Goal: Task Accomplishment & Management: Complete application form

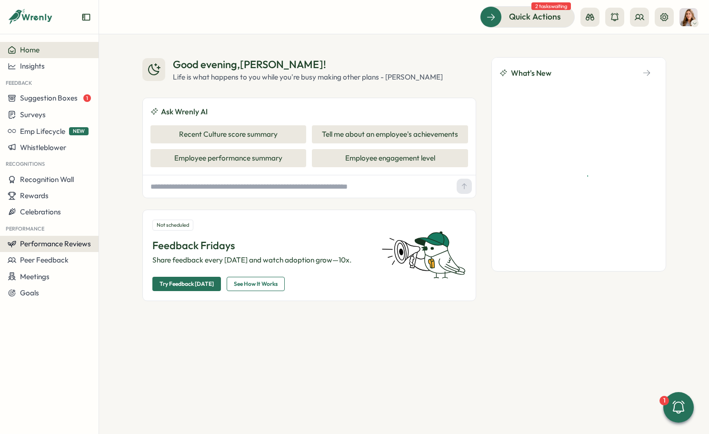
click at [36, 239] on span "Performance Reviews" at bounding box center [55, 243] width 71 height 9
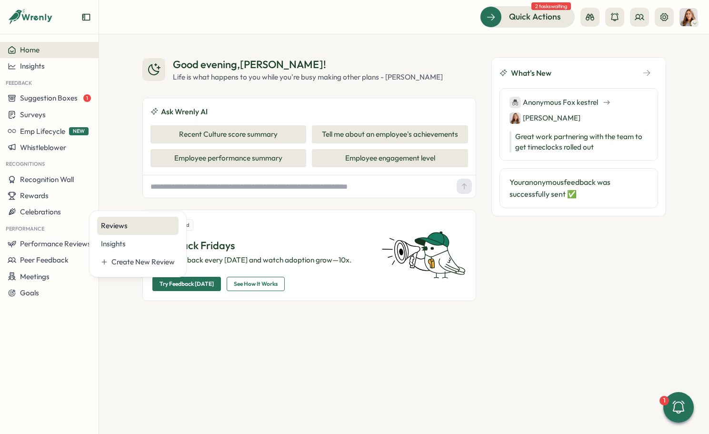
click at [112, 227] on div "Reviews" at bounding box center [138, 225] width 74 height 10
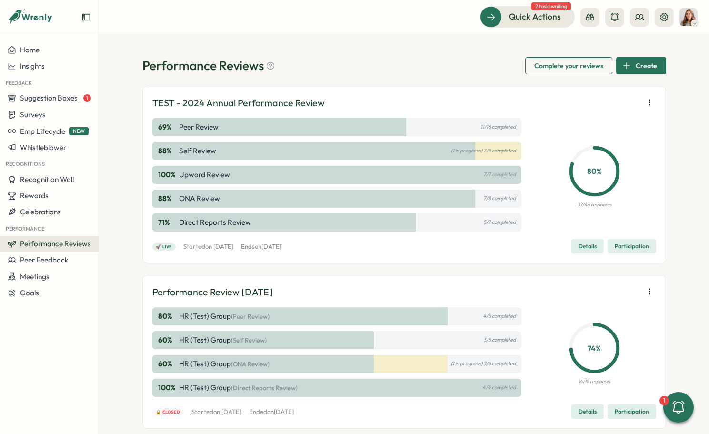
click at [580, 247] on span "Details" at bounding box center [587, 245] width 18 height 13
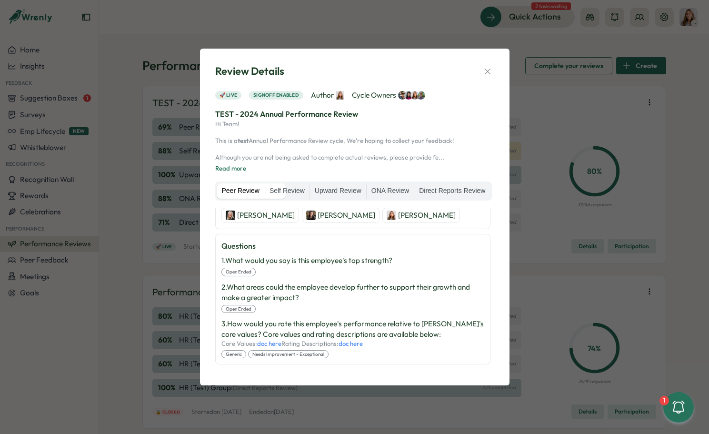
scroll to position [336, 0]
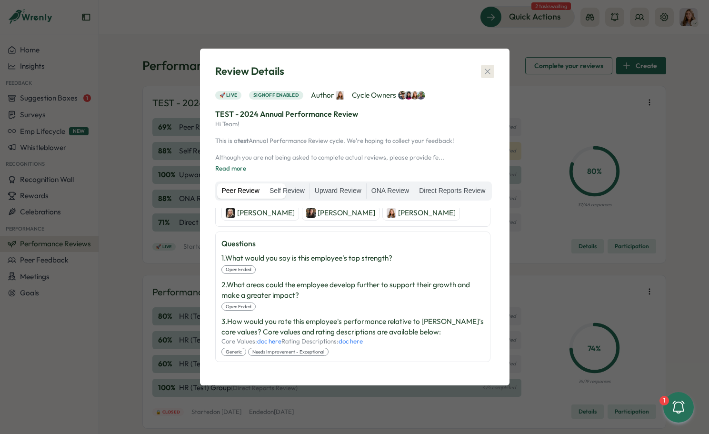
click at [486, 70] on div "Review Details 🚀 Live Signoff enabled Author Cycle Owners TEST - 2024 Annual Pe…" at bounding box center [354, 216] width 287 height 313
click at [490, 69] on button "button" at bounding box center [487, 71] width 13 height 13
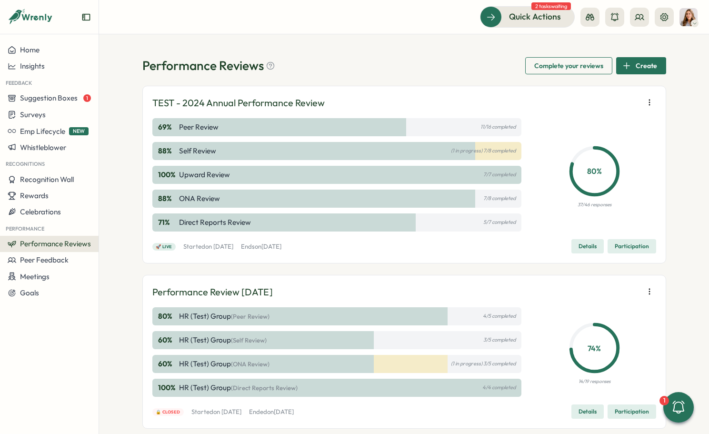
click at [653, 102] on button "button" at bounding box center [649, 102] width 13 height 13
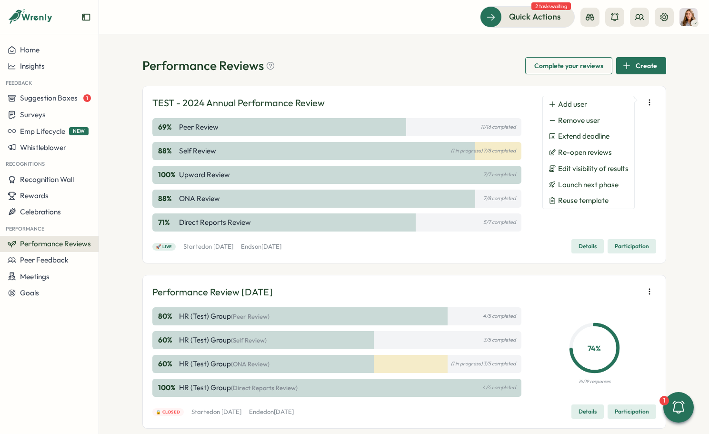
click at [486, 159] on div "88 % Self Review (1 in progress) 7/8 completed" at bounding box center [336, 151] width 369 height 18
click at [629, 243] on span "Participation" at bounding box center [632, 245] width 34 height 13
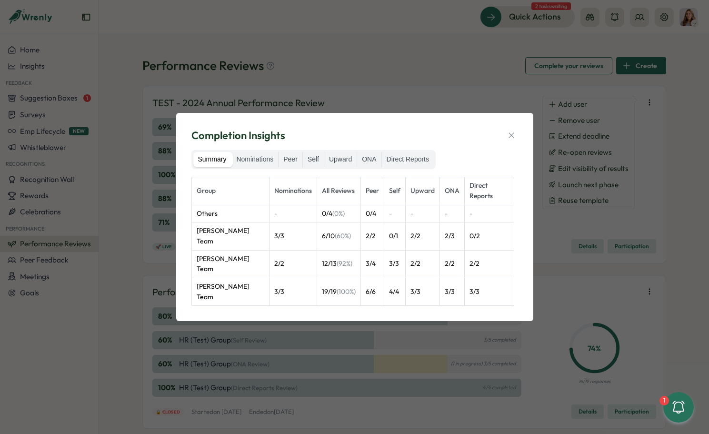
drag, startPoint x: 288, startPoint y: 169, endPoint x: 294, endPoint y: 174, distance: 8.5
click at [294, 169] on div "Summary Nominations Peer Self Upward ONA Direct Reports" at bounding box center [313, 159] width 245 height 19
click at [295, 165] on label "Peer" at bounding box center [290, 159] width 24 height 15
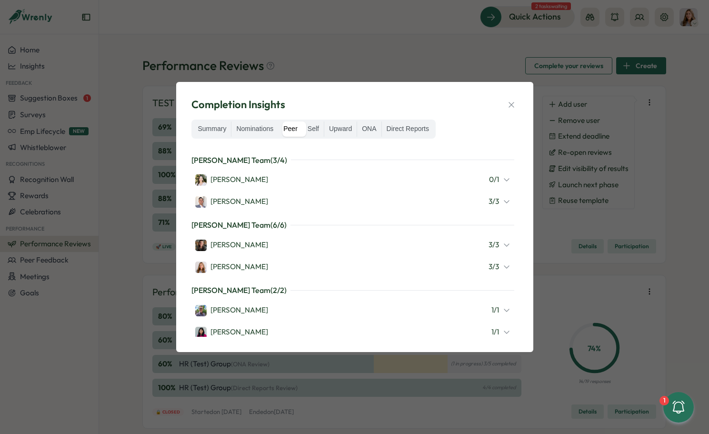
scroll to position [104, 0]
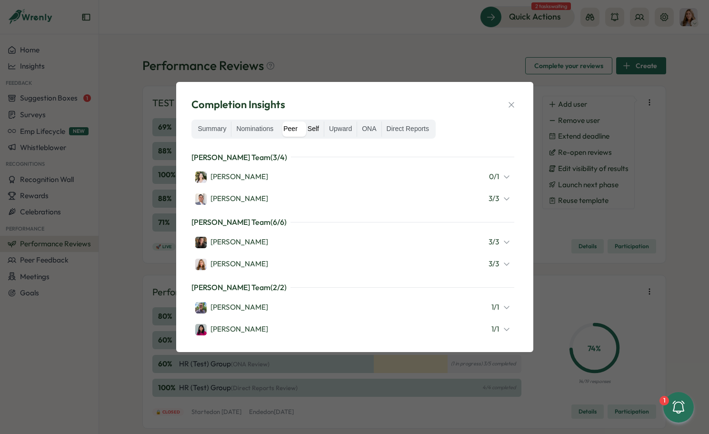
click at [312, 125] on label "Self" at bounding box center [313, 128] width 21 height 15
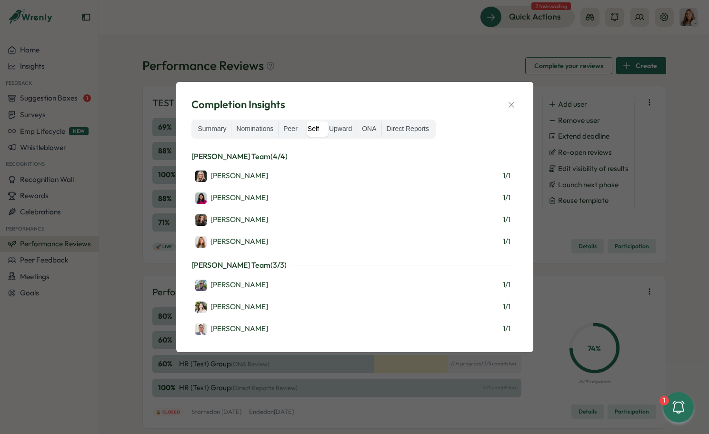
scroll to position [0, 0]
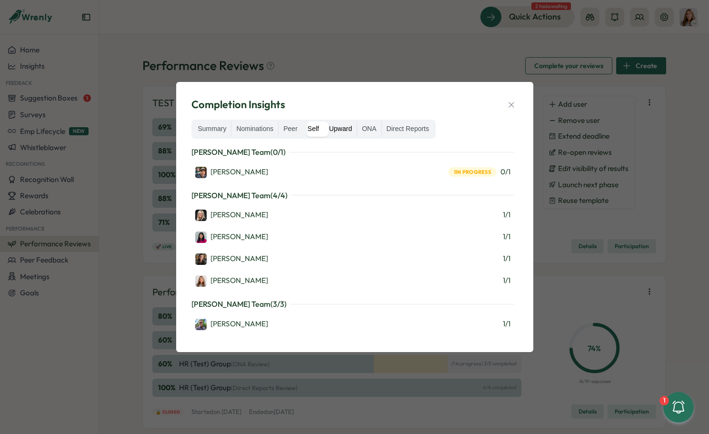
click at [343, 127] on label "Upward" at bounding box center [340, 128] width 32 height 15
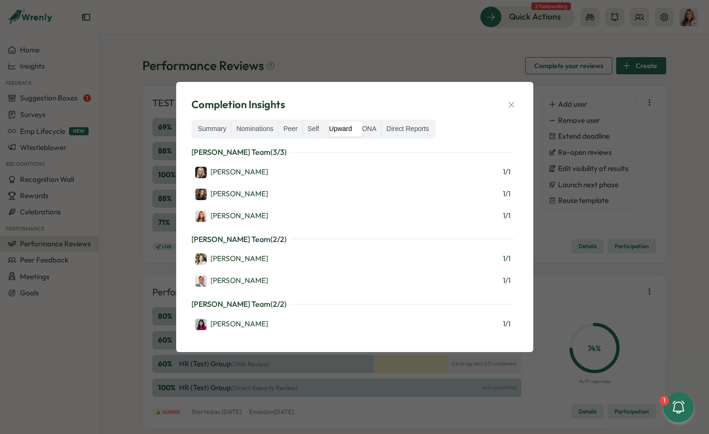
scroll to position [18, 0]
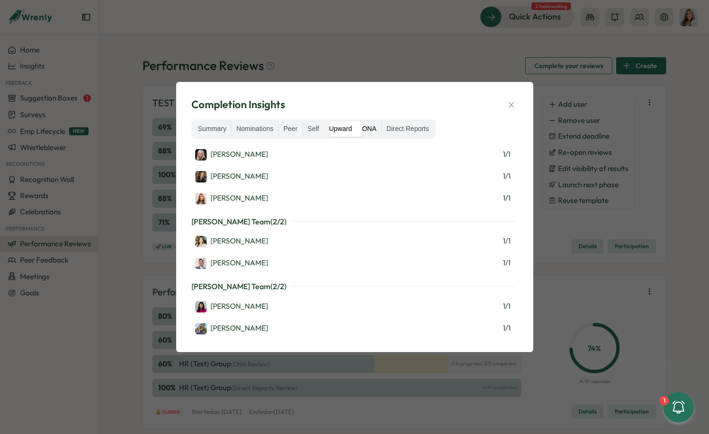
click at [375, 129] on label "ONA" at bounding box center [369, 128] width 24 height 15
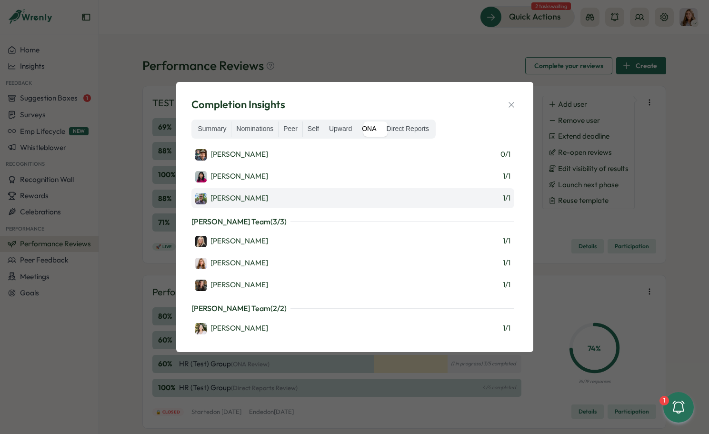
scroll to position [39, 0]
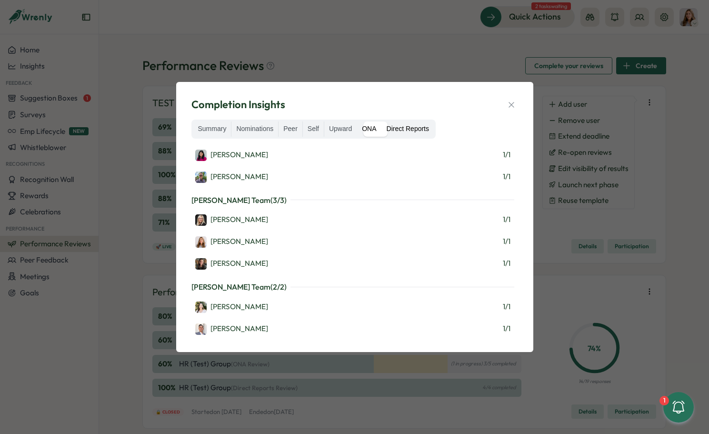
click at [420, 133] on label "Direct Reports" at bounding box center [408, 128] width 52 height 15
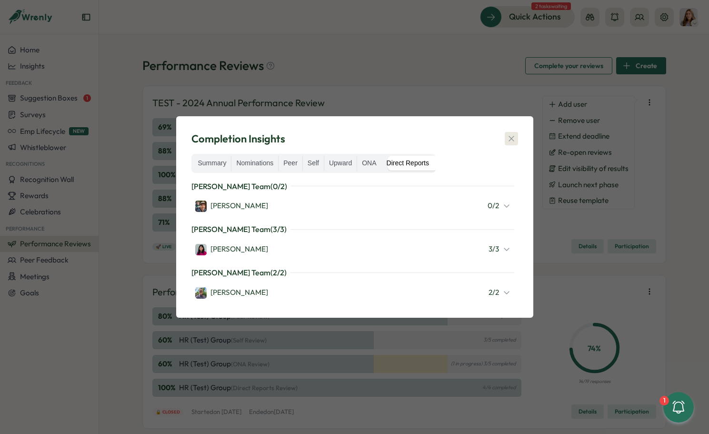
click at [515, 137] on icon "button" at bounding box center [511, 139] width 10 height 10
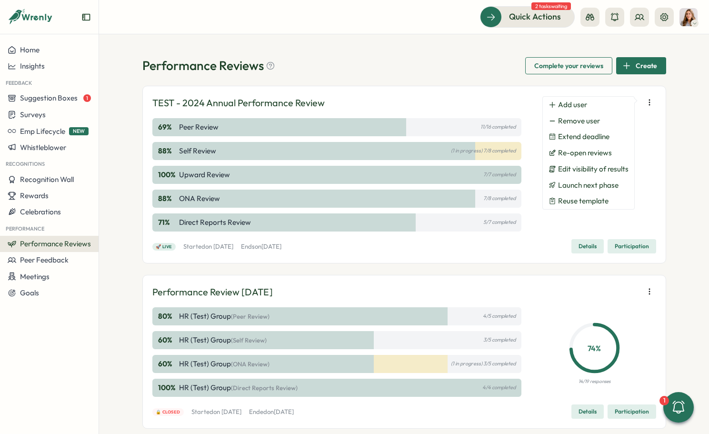
click at [650, 102] on icon "button" at bounding box center [650, 103] width 10 height 10
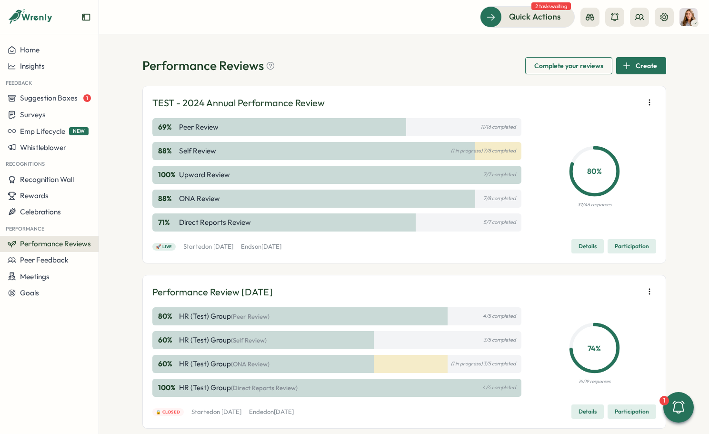
click at [643, 65] on span "Create" at bounding box center [645, 66] width 21 height 16
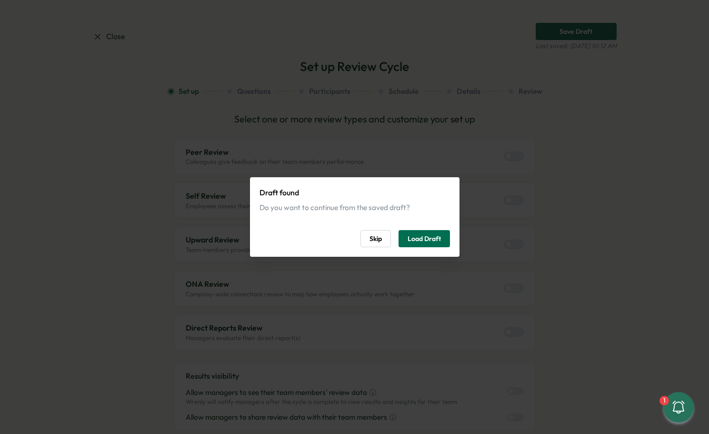
click at [413, 234] on span "Load Draft" at bounding box center [423, 238] width 33 height 16
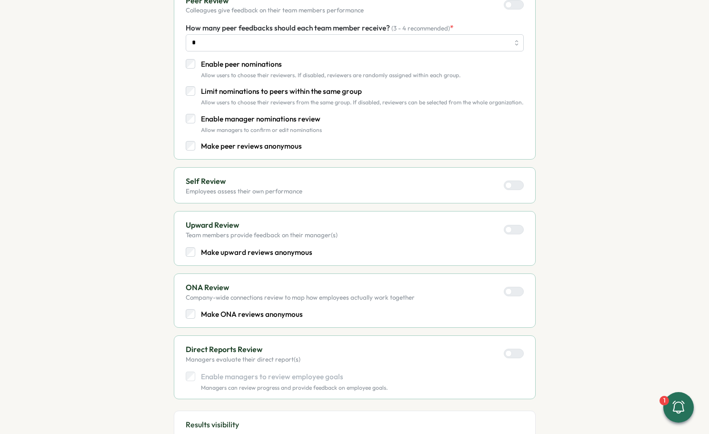
scroll to position [175, 0]
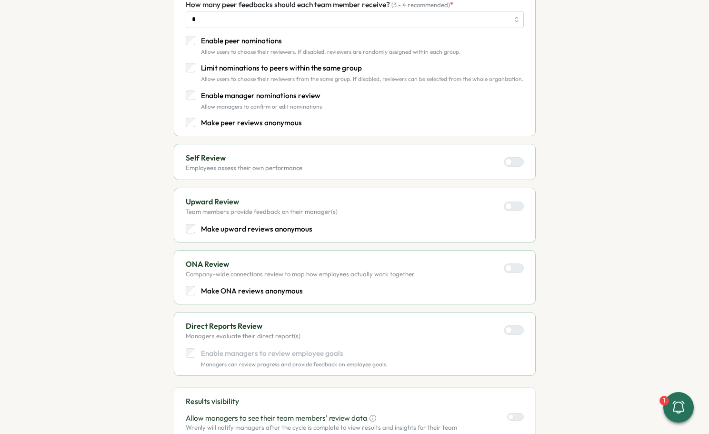
click at [513, 269] on div at bounding box center [517, 268] width 11 height 9
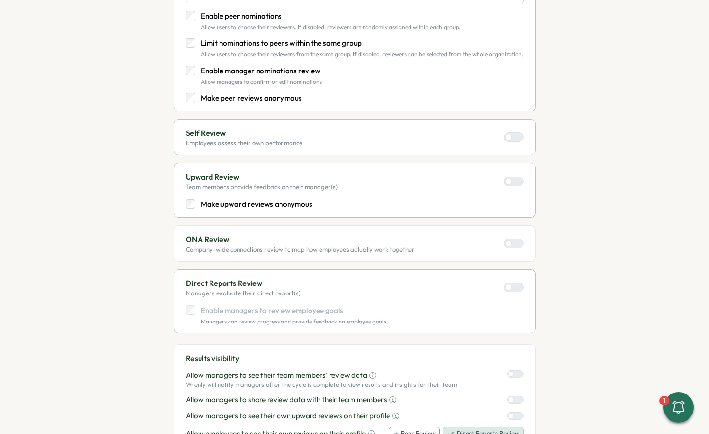
scroll to position [405, 0]
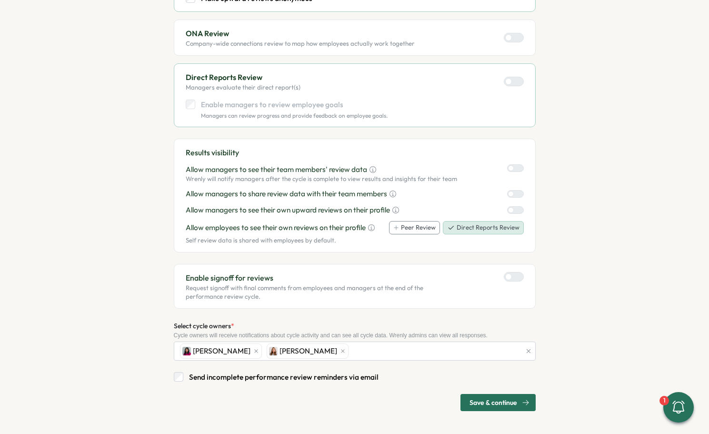
click at [469, 401] on span "Save & continue" at bounding box center [493, 402] width 48 height 16
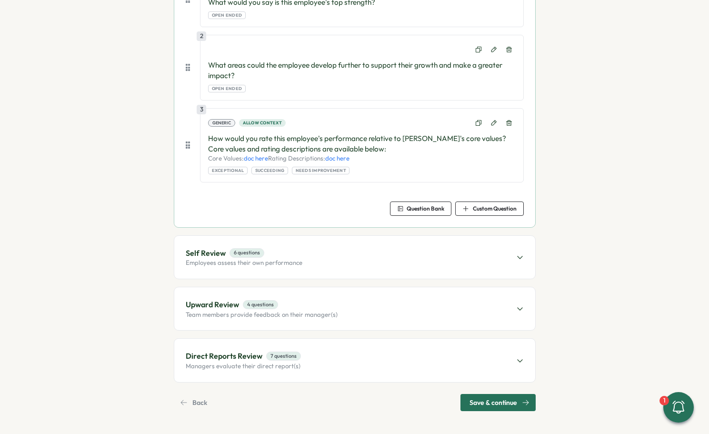
scroll to position [256, 0]
click at [476, 406] on span "Save & continue" at bounding box center [493, 402] width 48 height 16
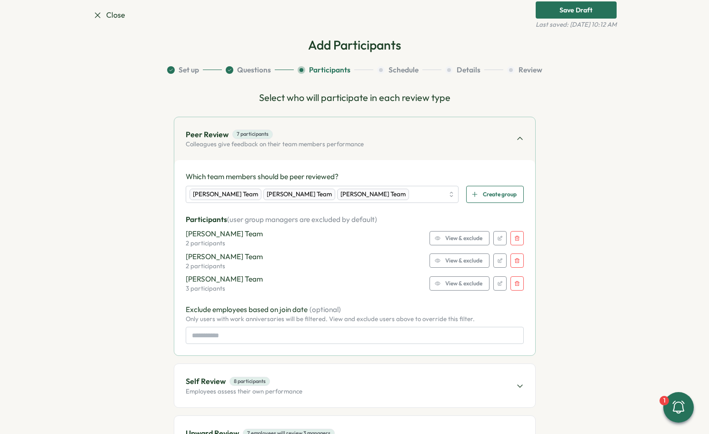
scroll to position [0, 0]
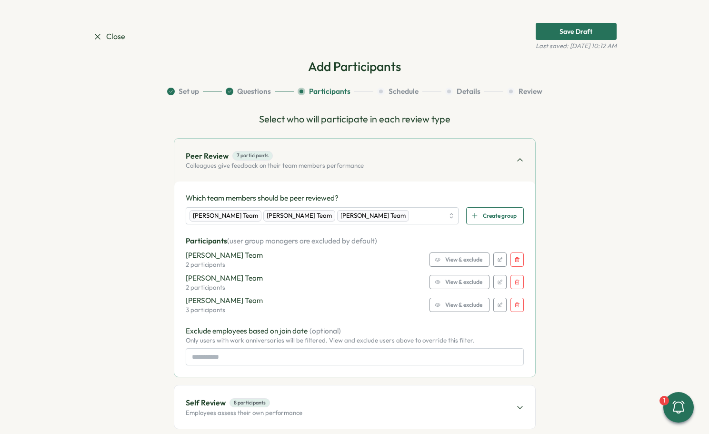
click at [521, 259] on button "button" at bounding box center [516, 259] width 13 height 14
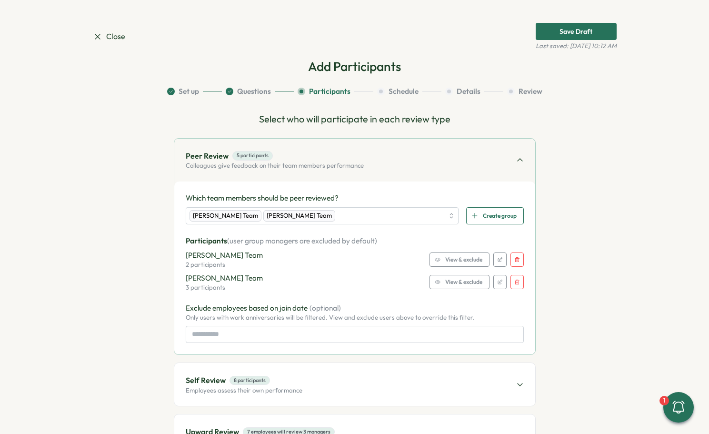
click at [521, 259] on button "button" at bounding box center [516, 259] width 13 height 14
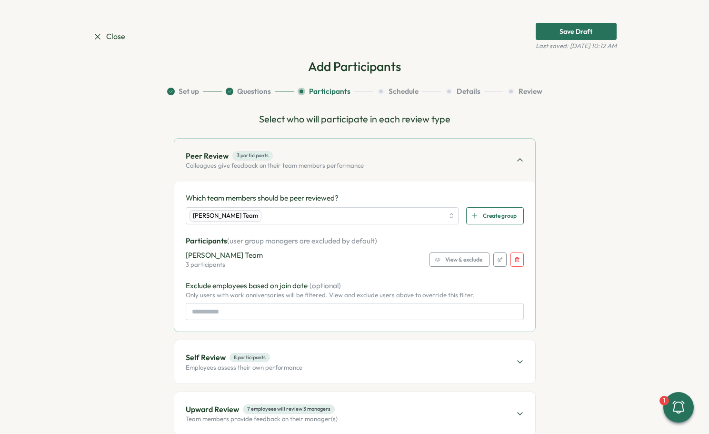
click at [495, 259] on button "button" at bounding box center [499, 259] width 13 height 14
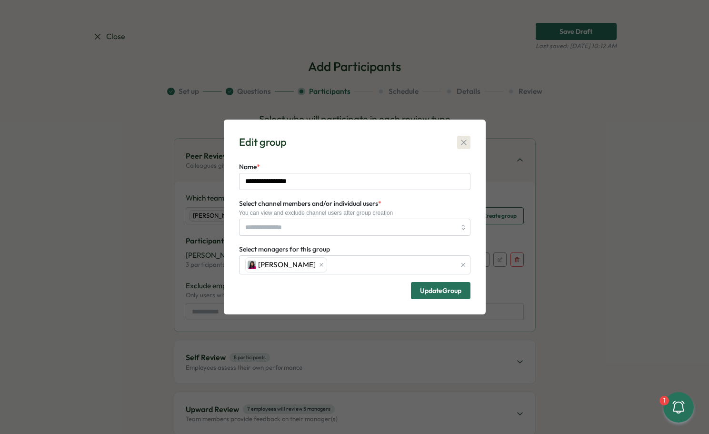
click at [463, 140] on icon "button" at bounding box center [464, 143] width 10 height 10
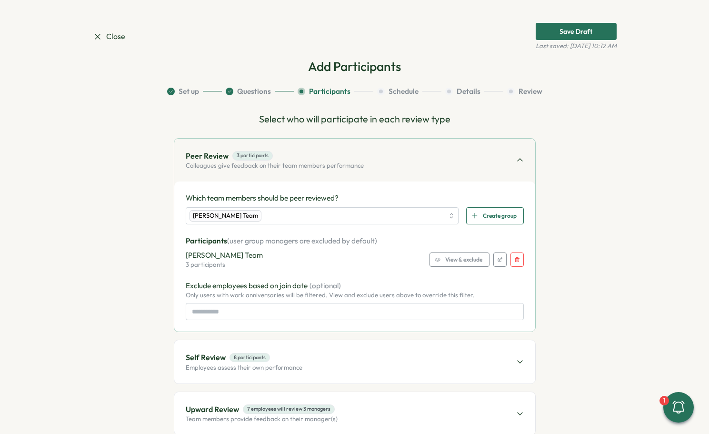
click at [465, 263] on span "View & exclude" at bounding box center [463, 259] width 37 height 13
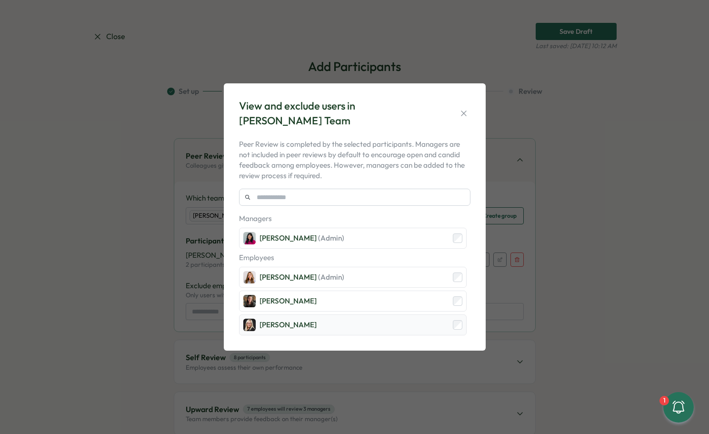
click at [458, 330] on div "Bobbie Falk" at bounding box center [353, 324] width 228 height 21
click at [465, 115] on icon "button" at bounding box center [463, 112] width 5 height 5
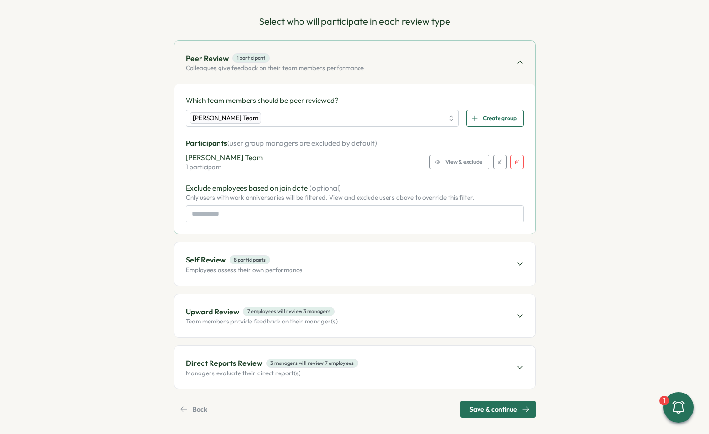
scroll to position [104, 0]
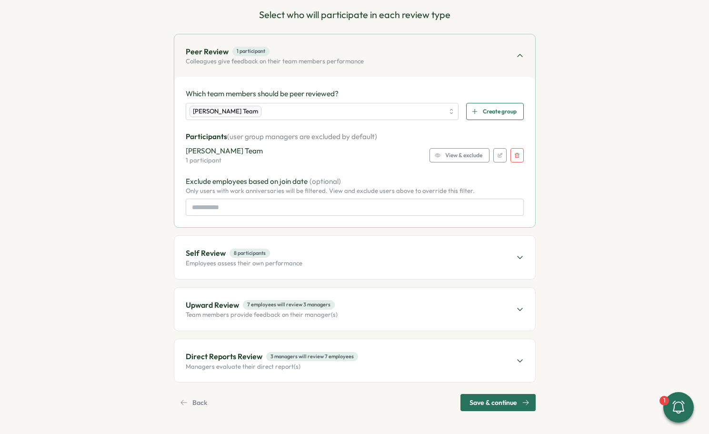
click at [413, 263] on div "Self Review 8 participants Employees assess their own performance" at bounding box center [354, 257] width 361 height 43
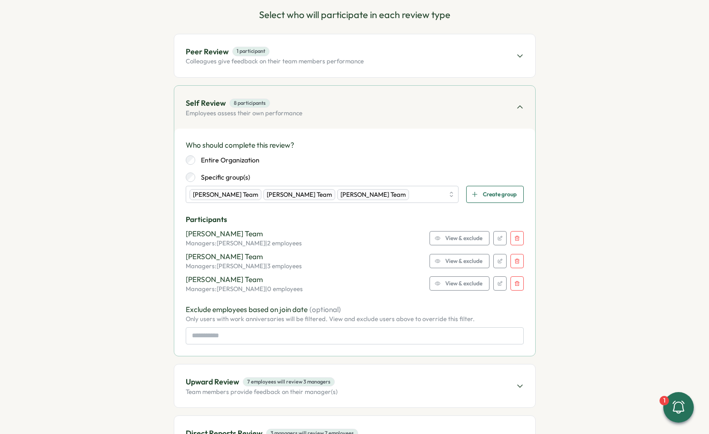
click at [510, 236] on button "button" at bounding box center [516, 238] width 13 height 14
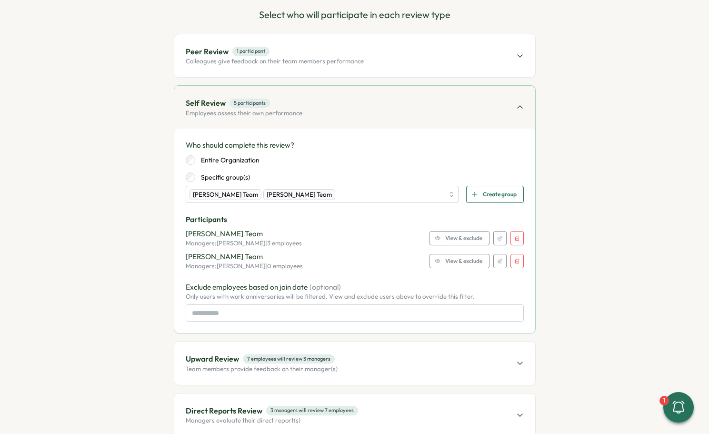
click at [517, 261] on icon "button" at bounding box center [517, 260] width 5 height 5
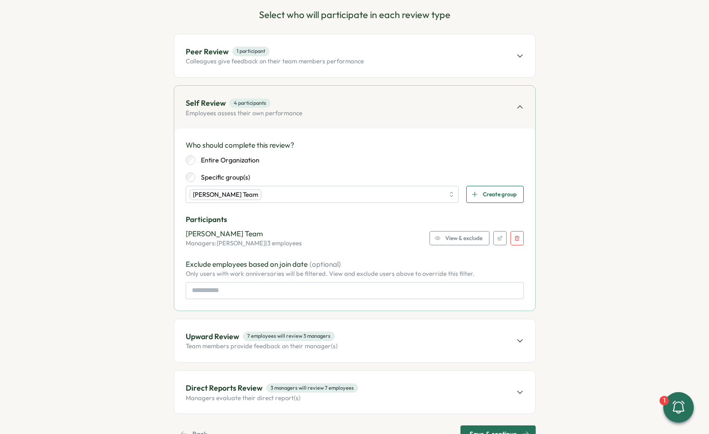
click at [464, 238] on span "View & exclude" at bounding box center [463, 237] width 37 height 13
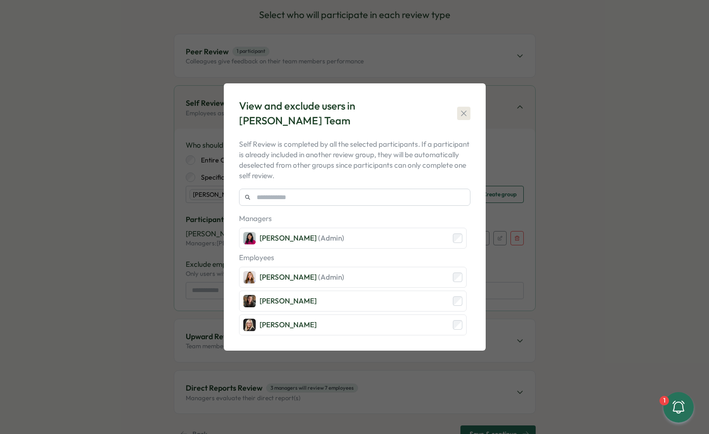
click at [466, 109] on icon "button" at bounding box center [464, 114] width 10 height 10
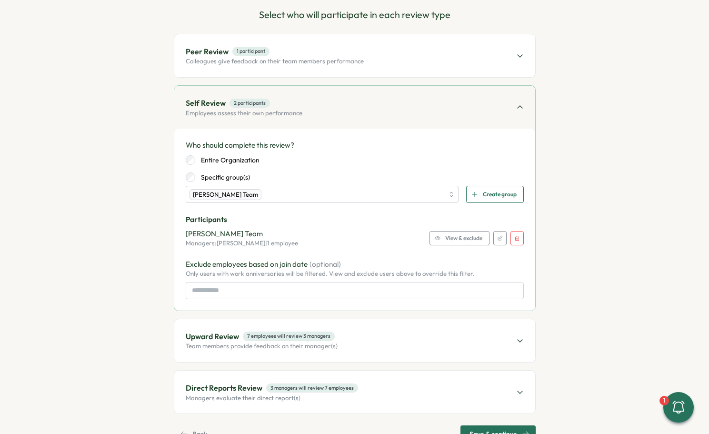
scroll to position [136, 0]
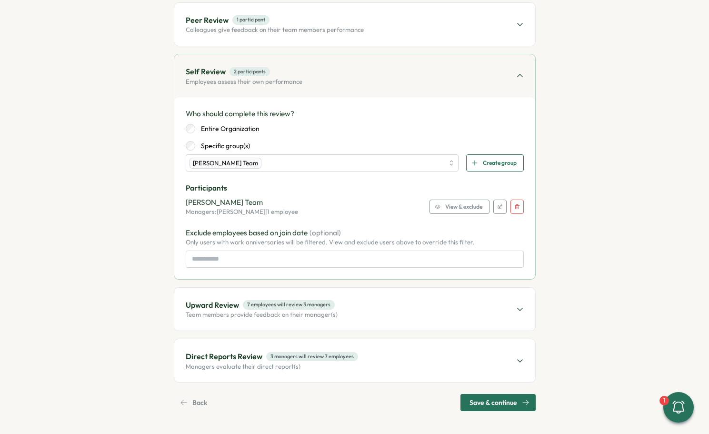
click at [414, 311] on div "Upward Review 7 employees will review 3 managers Team members provide feedback …" at bounding box center [354, 309] width 361 height 43
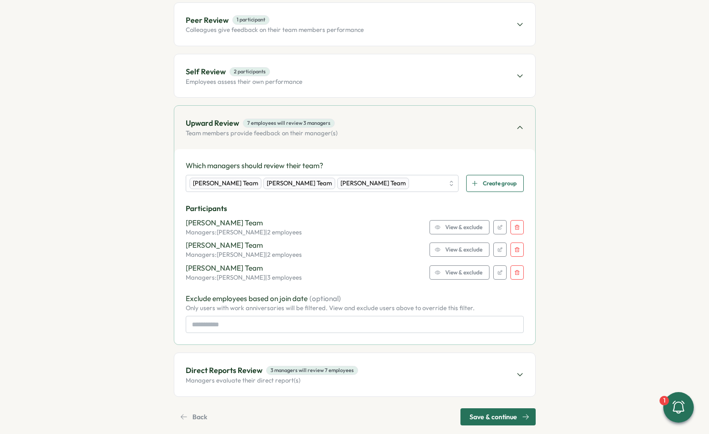
scroll to position [149, 0]
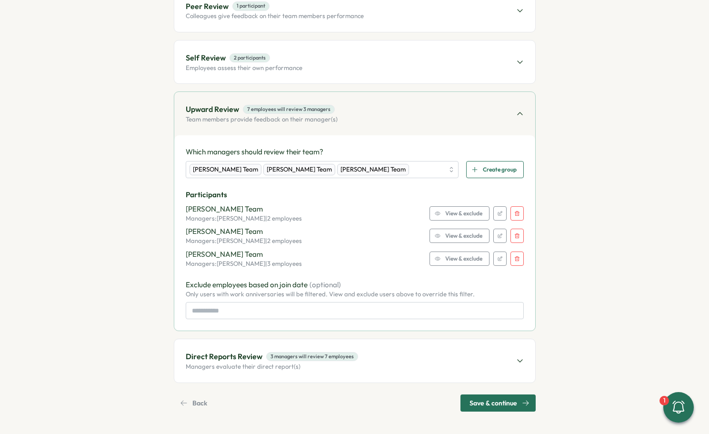
click at [520, 213] on button "button" at bounding box center [516, 213] width 13 height 14
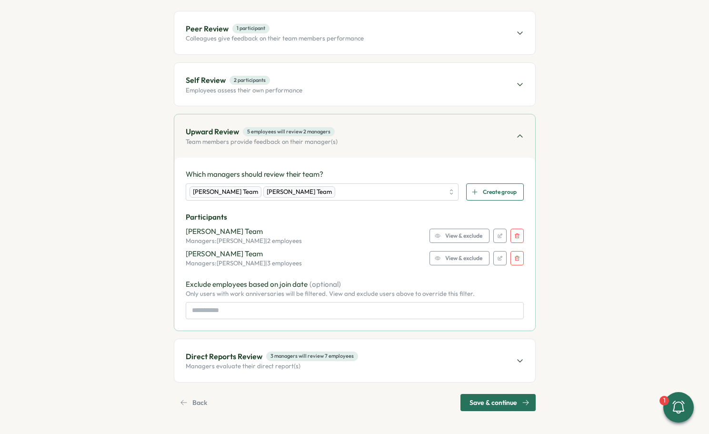
click at [515, 237] on icon "button" at bounding box center [517, 236] width 6 height 6
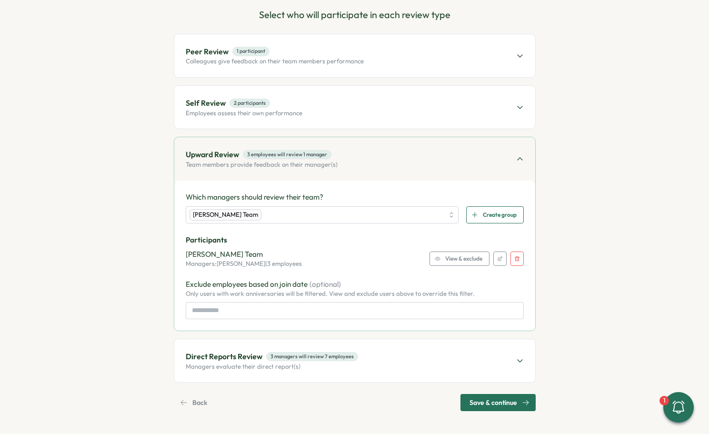
click at [468, 261] on span "View & exclude" at bounding box center [463, 258] width 37 height 13
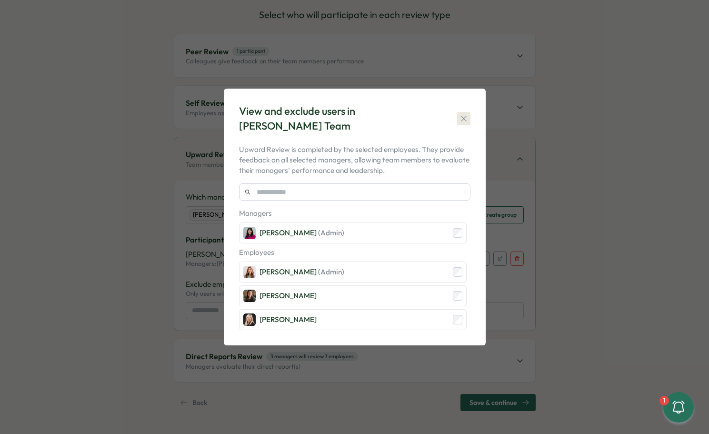
click at [463, 120] on icon "button" at bounding box center [464, 119] width 10 height 10
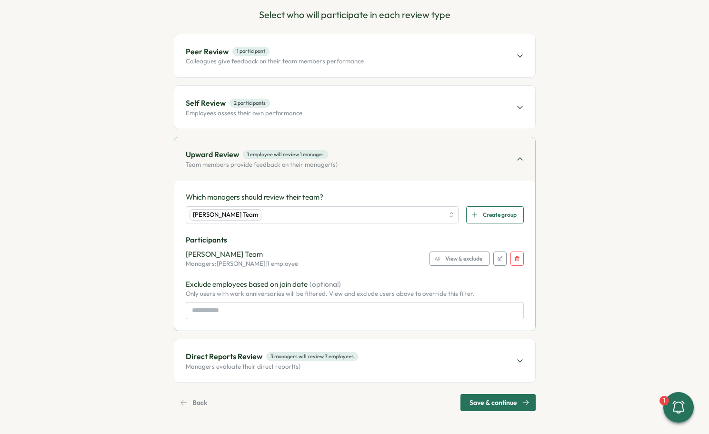
click at [391, 355] on div "Direct Reports Review 3 managers will review 7 employees Managers evaluate thei…" at bounding box center [354, 360] width 361 height 43
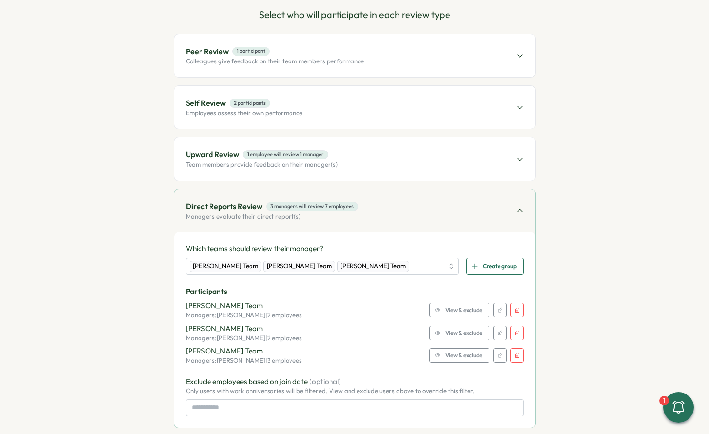
scroll to position [149, 0]
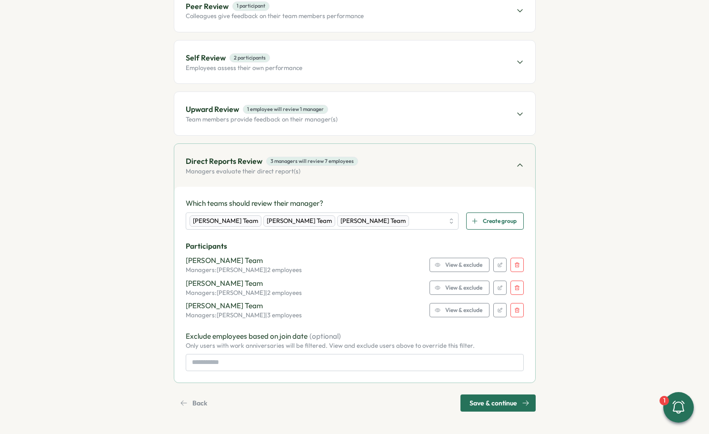
click at [516, 289] on icon "button" at bounding box center [517, 288] width 6 height 6
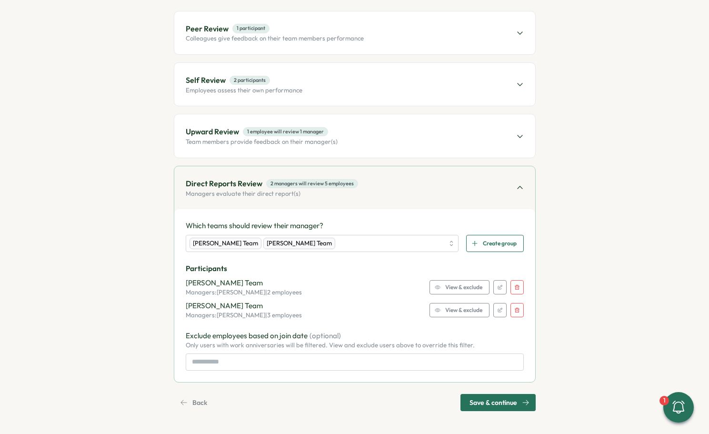
click at [515, 286] on icon "button" at bounding box center [517, 287] width 5 height 5
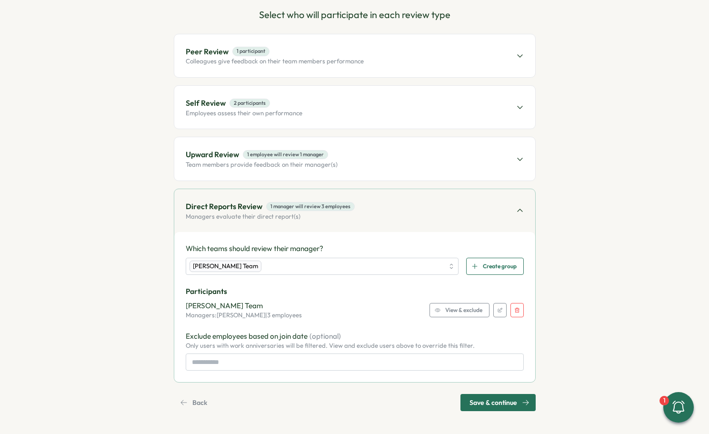
scroll to position [104, 0]
click at [470, 311] on span "View & exclude" at bounding box center [463, 309] width 37 height 13
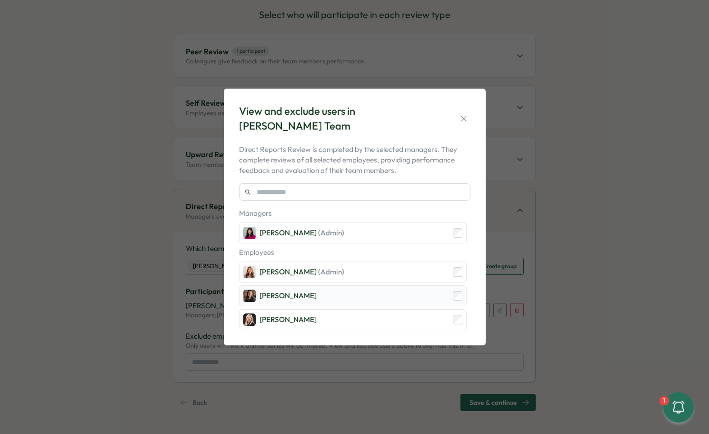
click at [459, 301] on div "Sarah Ahmari" at bounding box center [353, 295] width 228 height 21
click at [543, 278] on div "View and exclude users in Kat Haynes's Team Direct Reports Review is completed …" at bounding box center [354, 217] width 709 height 434
click at [554, 205] on div "View and exclude users in Kat Haynes's Team Direct Reports Review is completed …" at bounding box center [354, 217] width 709 height 434
click at [458, 118] on button "button" at bounding box center [463, 118] width 13 height 13
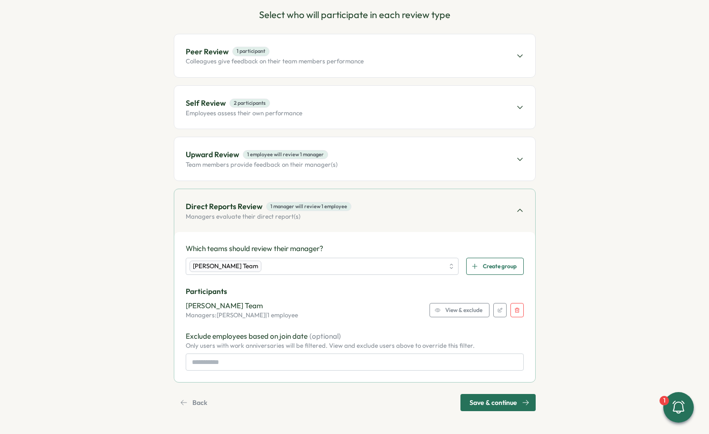
scroll to position [0, 0]
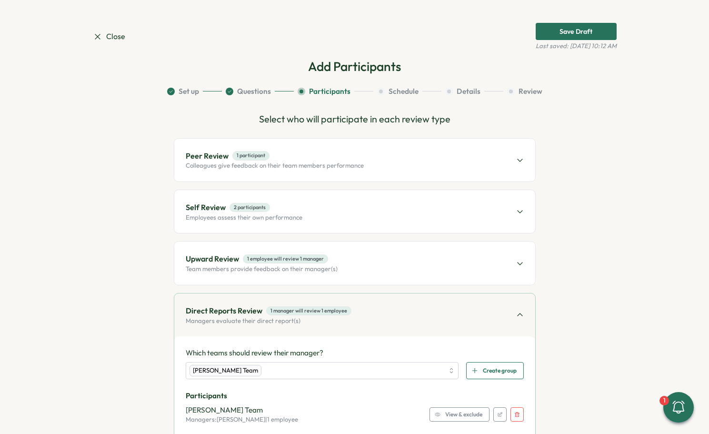
click at [398, 159] on div "Peer Review 1 participant Colleagues give feedback on their team members perfor…" at bounding box center [354, 160] width 361 height 43
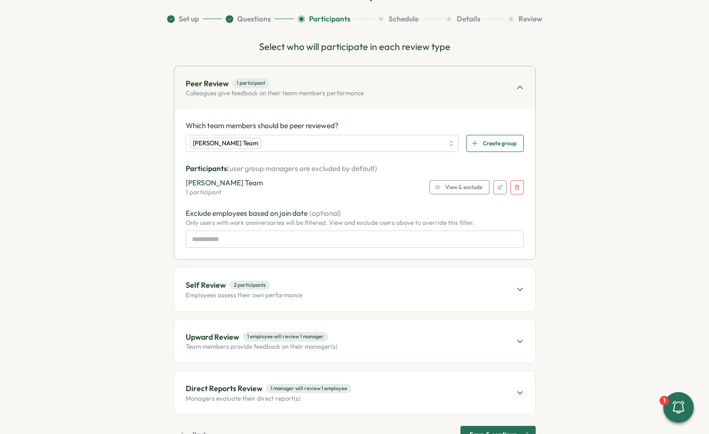
scroll to position [104, 0]
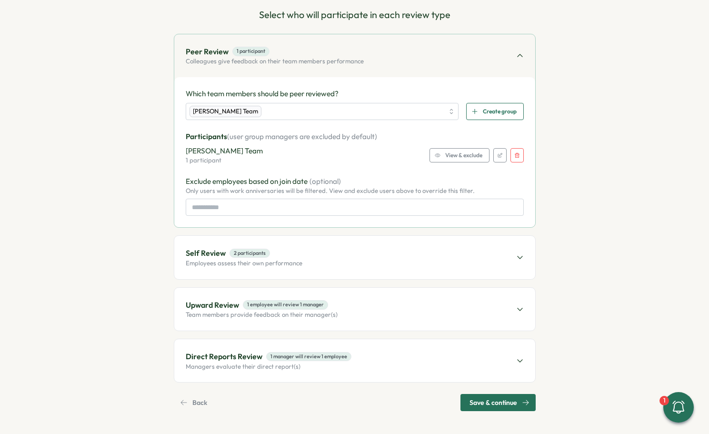
click at [351, 248] on div "Self Review 2 participants Employees assess their own performance" at bounding box center [354, 257] width 361 height 43
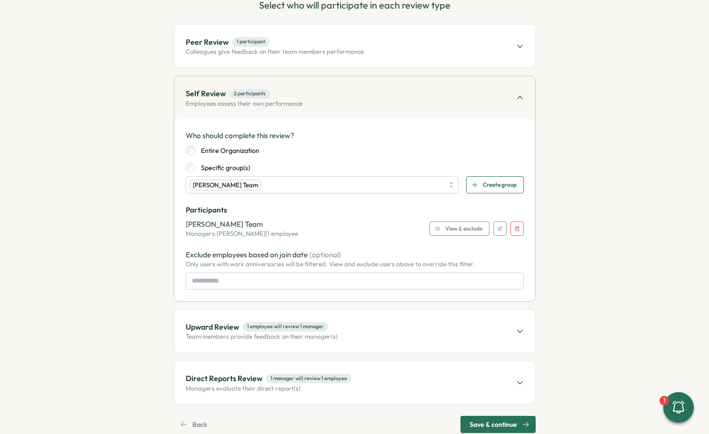
scroll to position [116, 0]
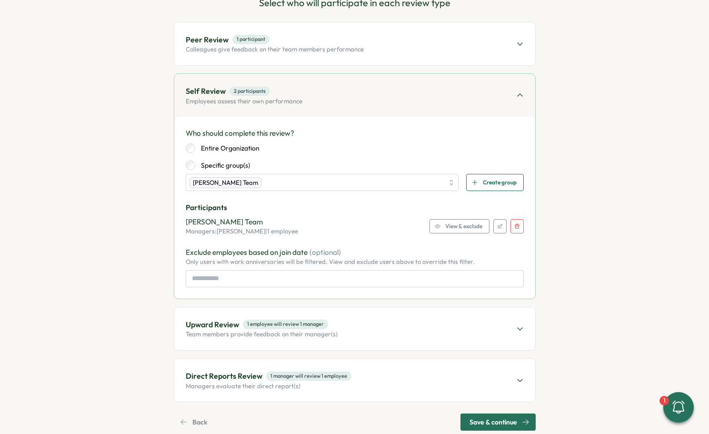
click at [436, 228] on icon "button" at bounding box center [438, 226] width 6 height 6
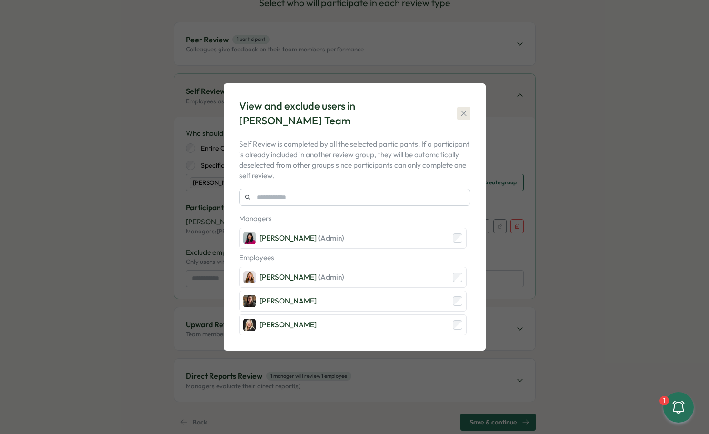
click at [460, 110] on icon "button" at bounding box center [464, 114] width 10 height 10
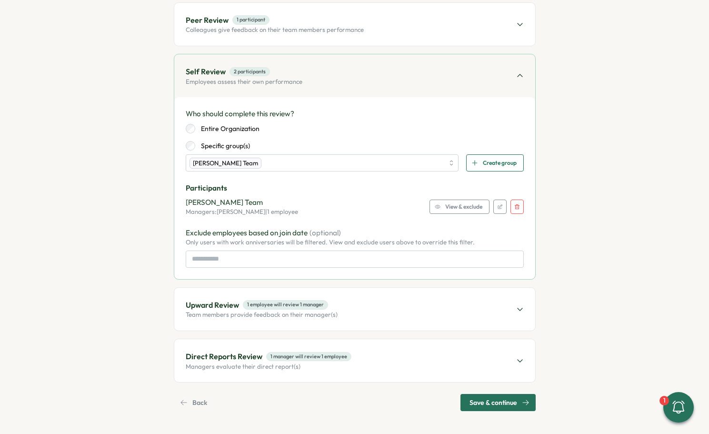
scroll to position [0, 0]
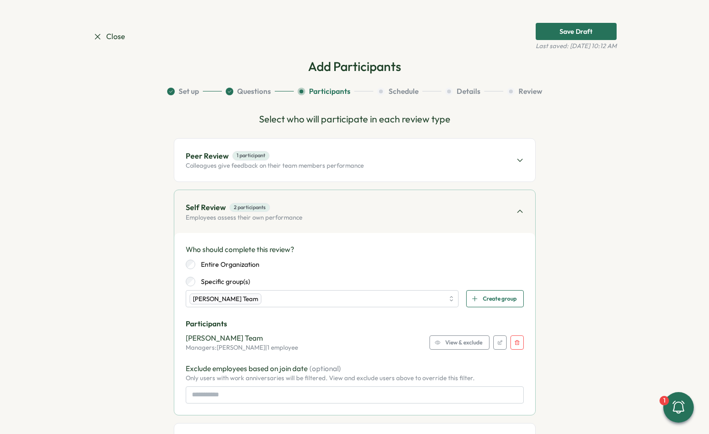
click at [466, 167] on div "Peer Review 1 participant Colleagues give feedback on their team members perfor…" at bounding box center [354, 160] width 361 height 43
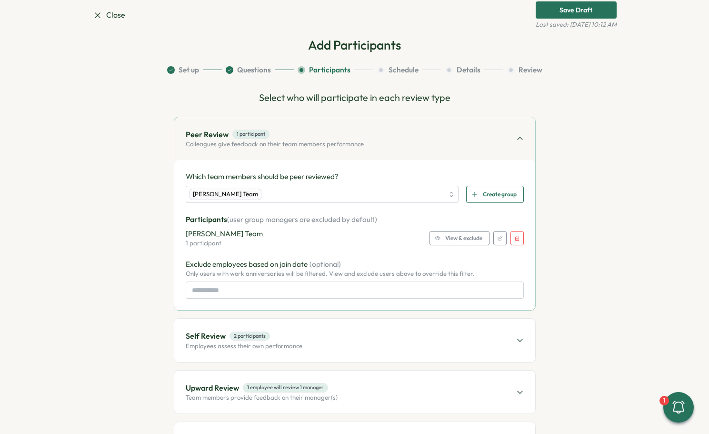
scroll to position [25, 0]
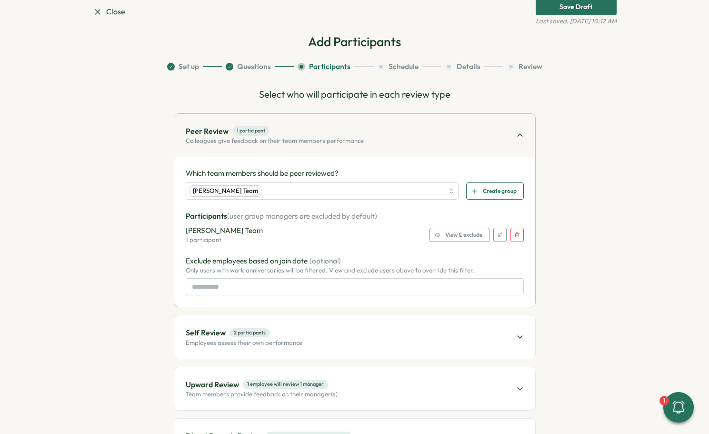
click at [440, 232] on div "View & exclude" at bounding box center [459, 234] width 48 height 13
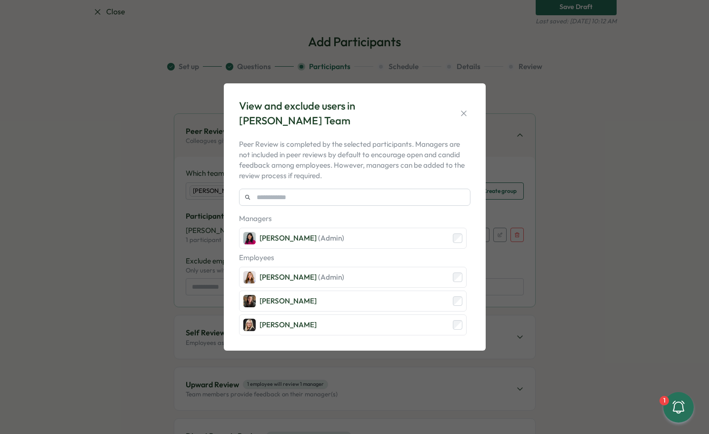
click at [570, 227] on div "View and exclude users in Kat Haynes's Team Peer Review is completed by the sel…" at bounding box center [354, 217] width 709 height 434
click at [462, 113] on icon "button" at bounding box center [464, 114] width 10 height 10
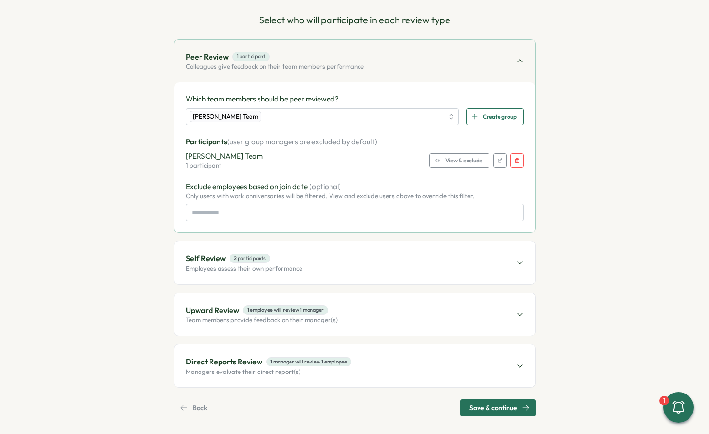
scroll to position [104, 0]
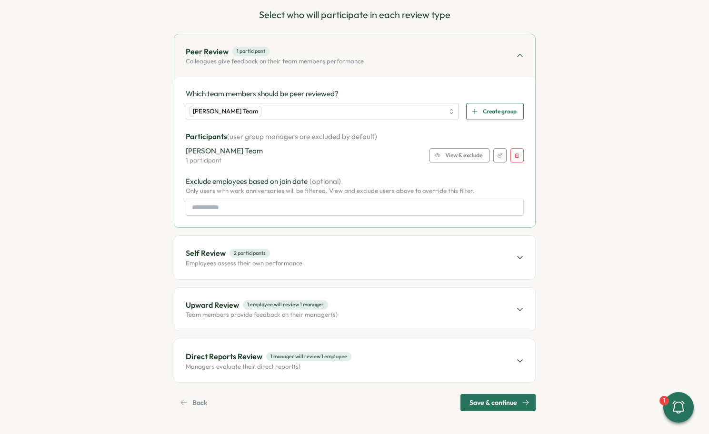
click at [455, 302] on div "Upward Review 1 employee will review 1 manager Team members provide feedback on…" at bounding box center [354, 309] width 361 height 43
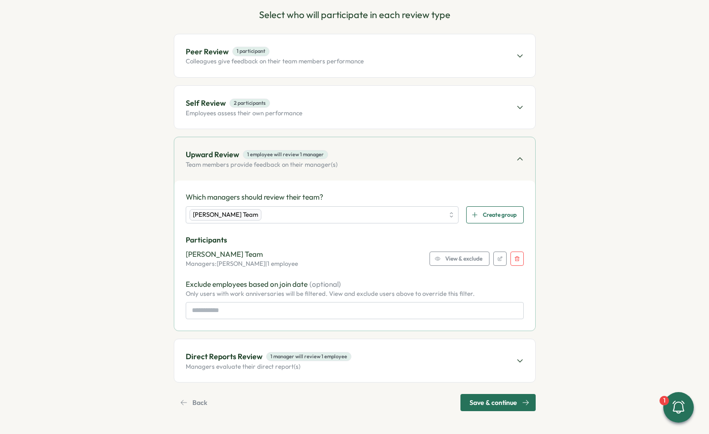
click at [455, 259] on span "View & exclude" at bounding box center [463, 258] width 37 height 13
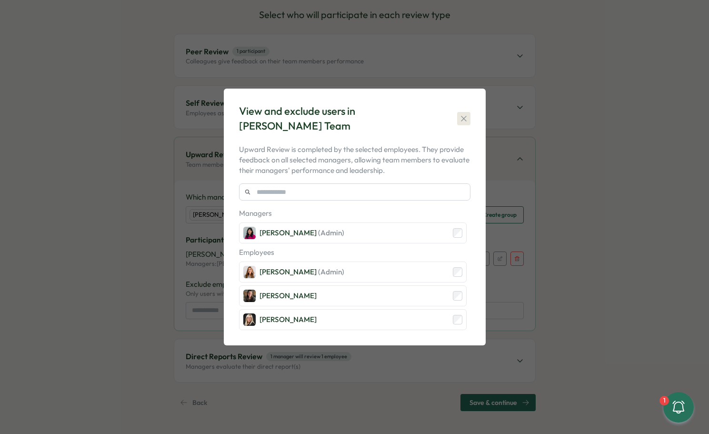
click at [462, 121] on icon "button" at bounding box center [464, 119] width 10 height 10
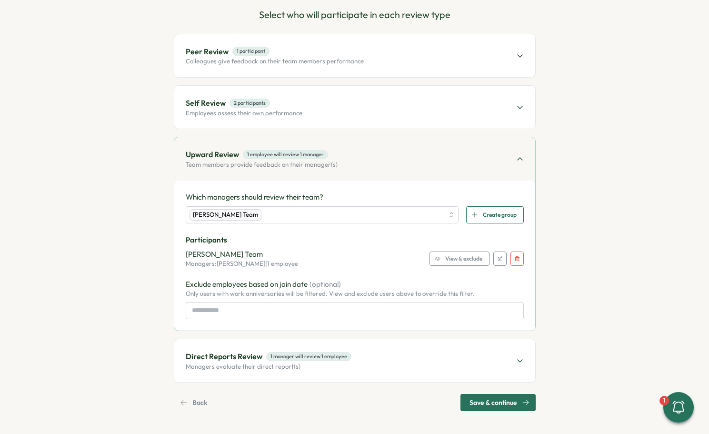
click at [407, 372] on div "Direct Reports Review 1 manager will review 1 employee Managers evaluate their …" at bounding box center [354, 360] width 361 height 43
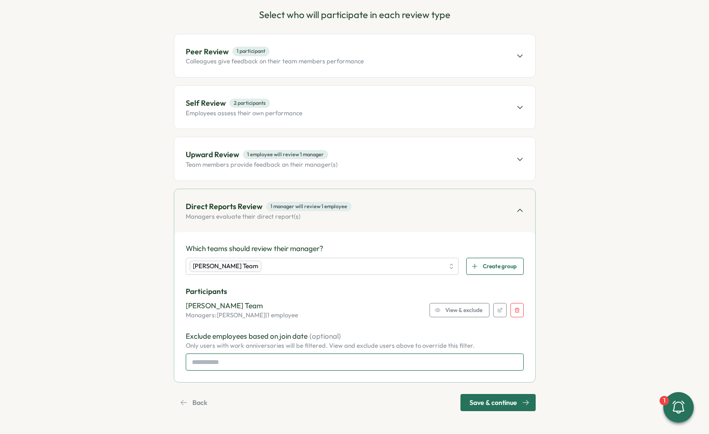
click at [407, 364] on input at bounding box center [355, 361] width 338 height 17
click at [395, 297] on div "Participants Kat Haynes's Team Managers: Kat Haynes | 1 employee View & exclude" at bounding box center [355, 302] width 338 height 33
click at [463, 396] on button "Save & continue" at bounding box center [497, 402] width 75 height 17
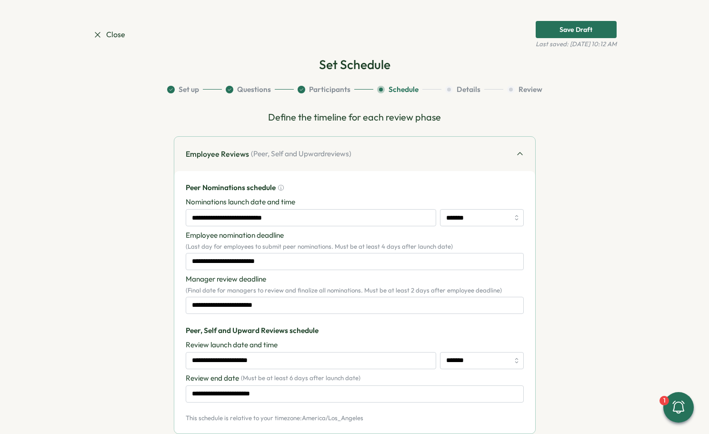
scroll to position [0, 0]
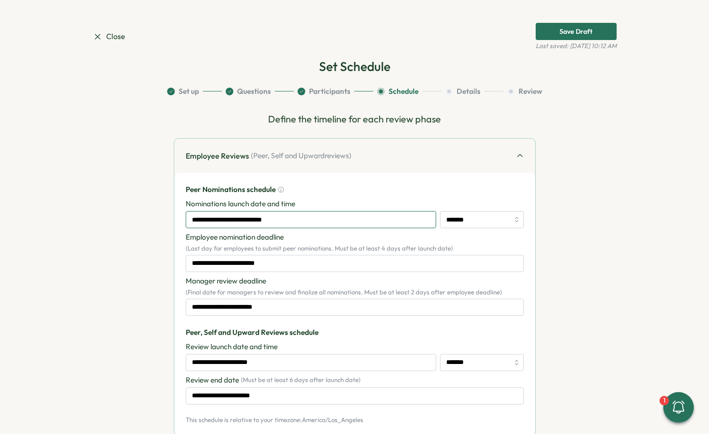
click at [343, 219] on input "**********" at bounding box center [311, 219] width 250 height 17
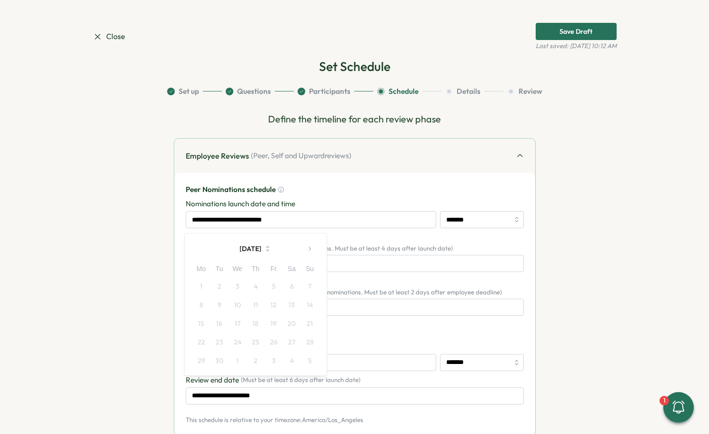
click at [304, 246] on button "button" at bounding box center [309, 248] width 19 height 19
click at [198, 307] on button "6" at bounding box center [201, 305] width 18 height 18
type input "**********"
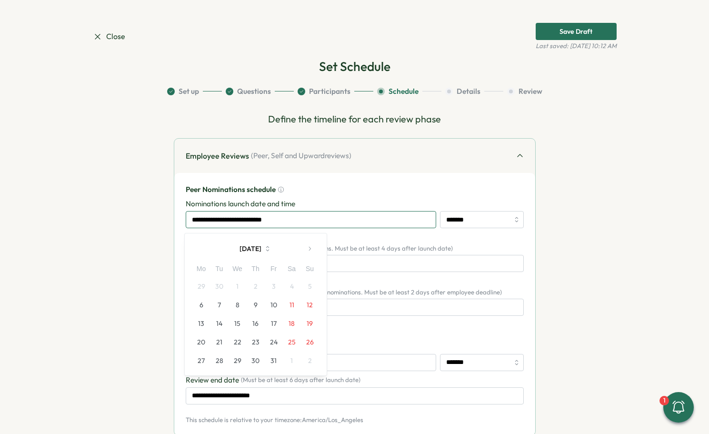
type input "**********"
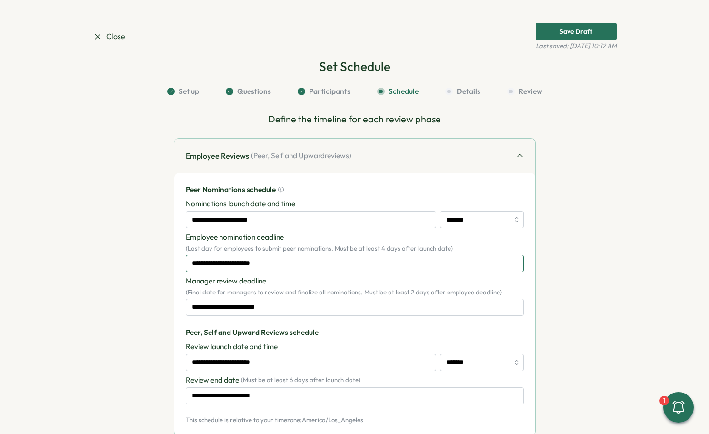
click at [235, 259] on input "**********" at bounding box center [355, 263] width 338 height 17
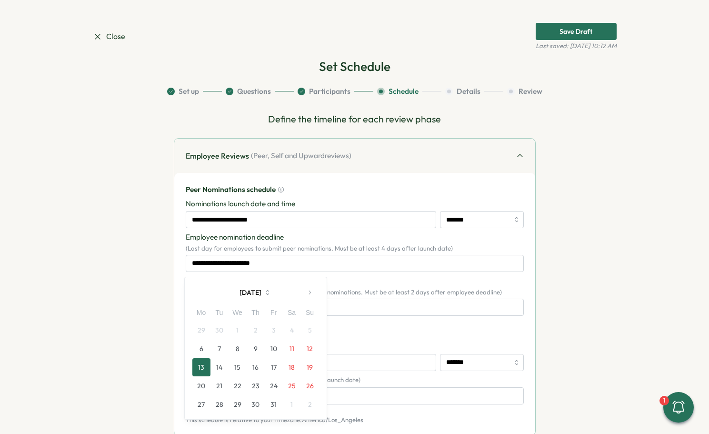
click at [270, 366] on button "17" at bounding box center [274, 367] width 18 height 18
type input "**********"
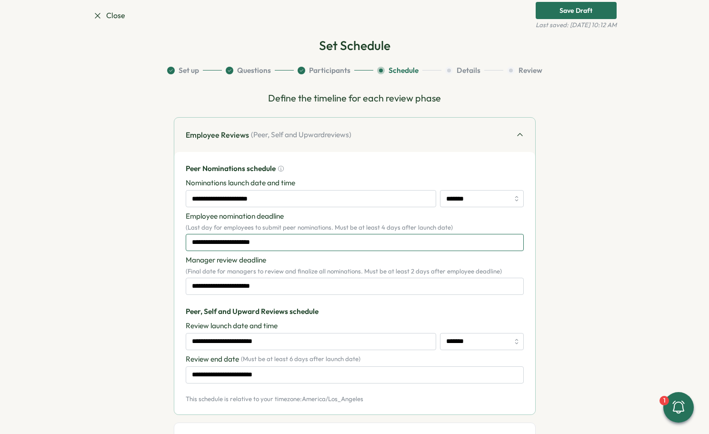
scroll to position [31, 0]
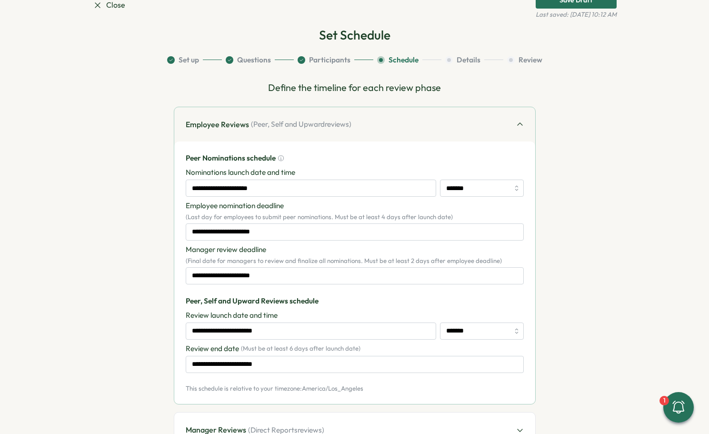
drag, startPoint x: 264, startPoint y: 285, endPoint x: 264, endPoint y: 277, distance: 8.1
click at [264, 277] on div "**********" at bounding box center [355, 272] width 338 height 239
click at [264, 276] on input "**********" at bounding box center [355, 275] width 338 height 17
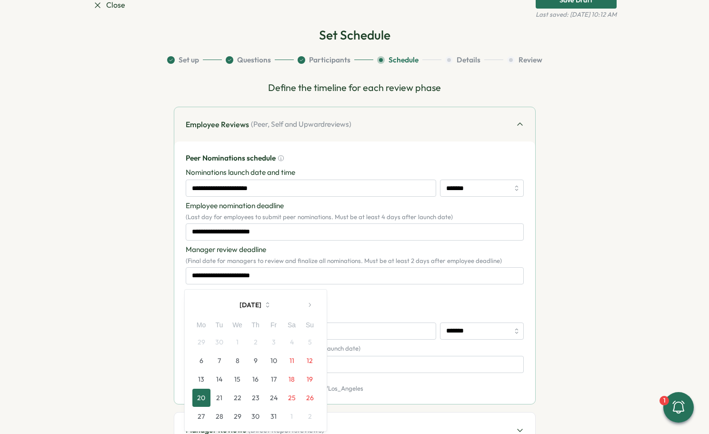
click at [238, 415] on button "29" at bounding box center [237, 416] width 18 height 18
type input "**********"
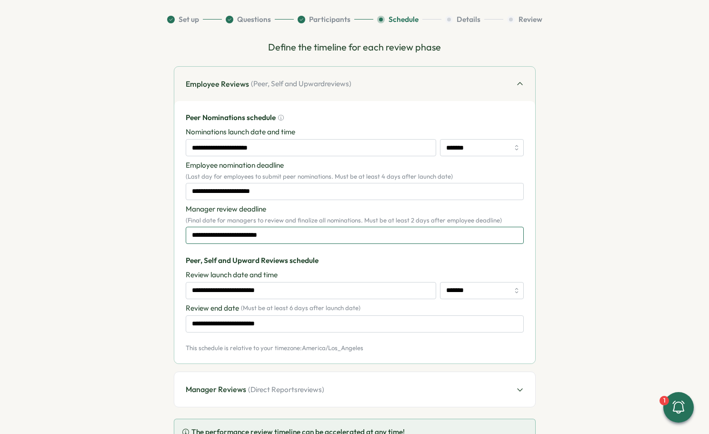
scroll to position [75, 0]
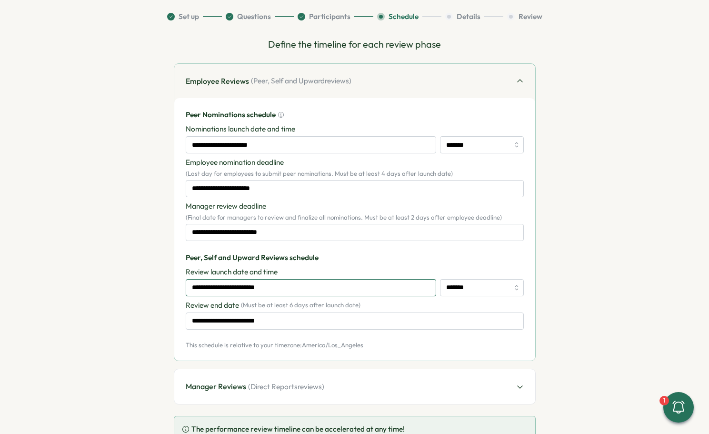
click at [280, 285] on input "**********" at bounding box center [311, 287] width 250 height 17
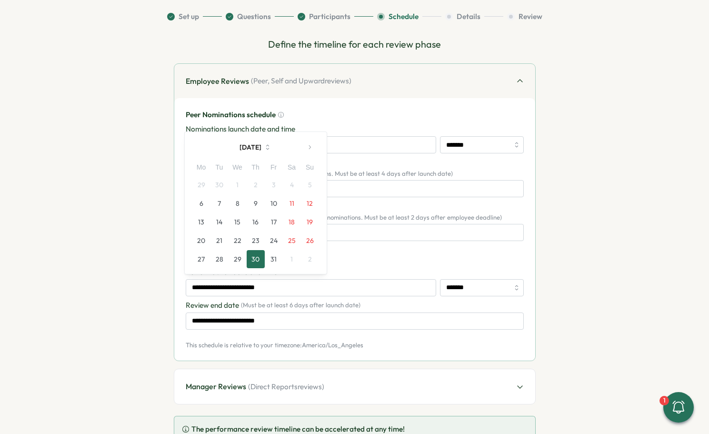
click at [306, 145] on icon "button" at bounding box center [309, 147] width 7 height 7
click at [251, 205] on button "6" at bounding box center [256, 203] width 18 height 18
type input "**********"
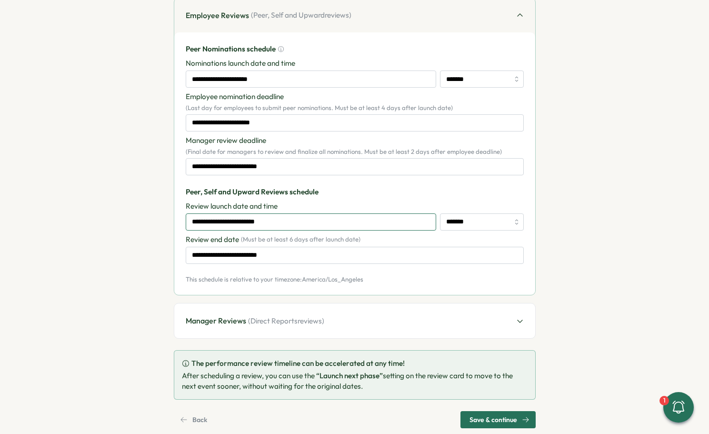
scroll to position [158, 0]
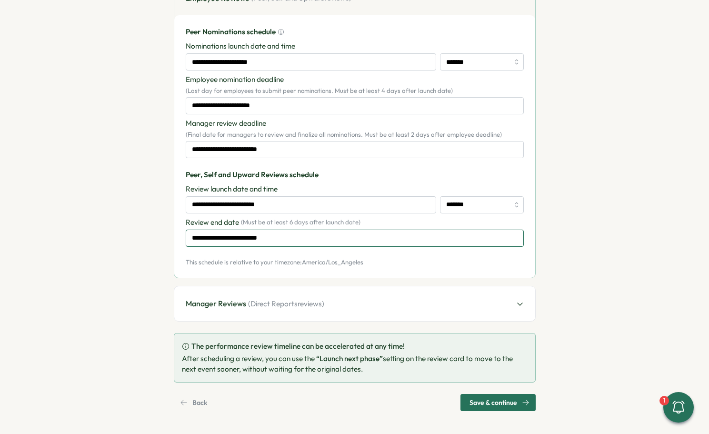
click at [253, 237] on input "**********" at bounding box center [355, 237] width 338 height 17
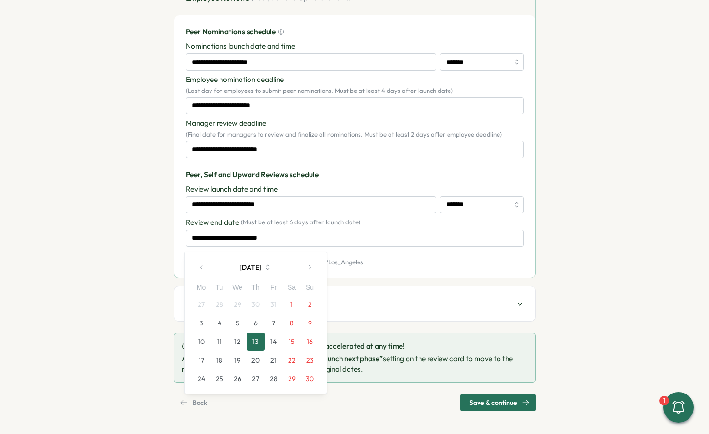
click at [274, 364] on button "21" at bounding box center [274, 360] width 18 height 18
type input "**********"
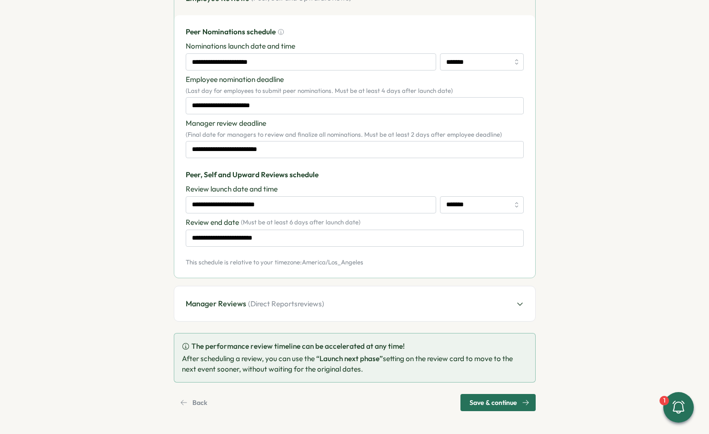
click at [301, 314] on div "Manager Reviews ( Direct Reports reviews)" at bounding box center [354, 303] width 361 height 35
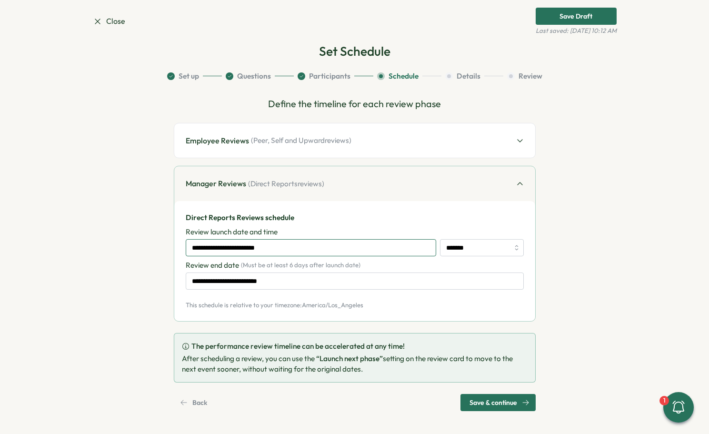
click at [300, 249] on input "**********" at bounding box center [311, 247] width 250 height 17
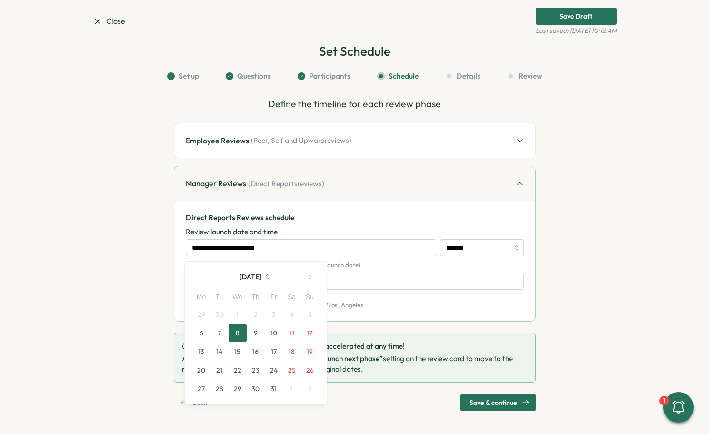
click at [302, 275] on button "button" at bounding box center [309, 276] width 19 height 19
drag, startPoint x: 223, startPoint y: 369, endPoint x: 241, endPoint y: 358, distance: 20.9
click at [223, 368] on button "18" at bounding box center [219, 370] width 18 height 18
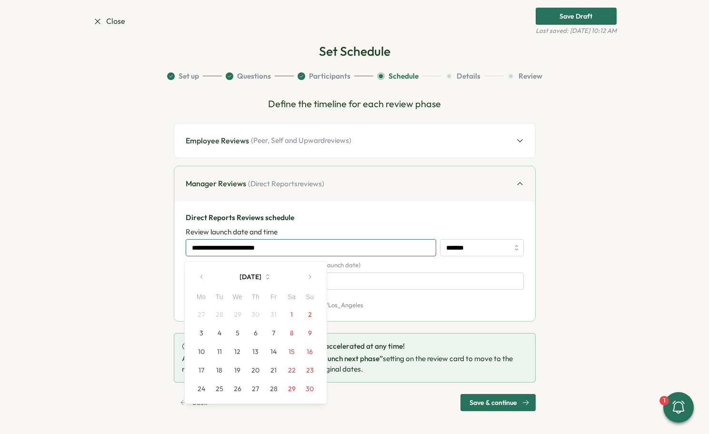
type input "**********"
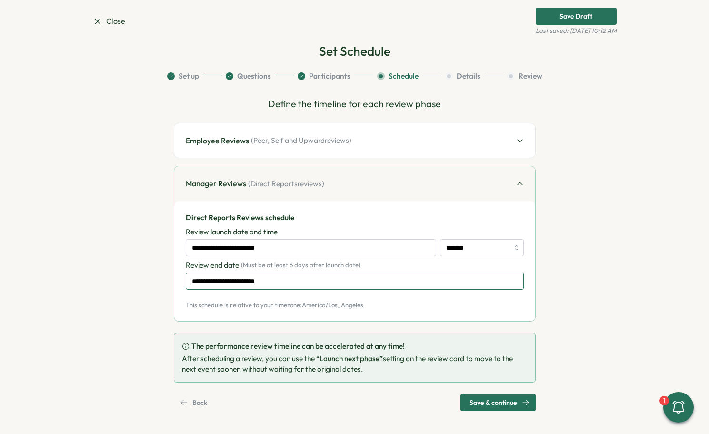
click at [298, 282] on input "**********" at bounding box center [355, 280] width 338 height 17
click at [412, 327] on div "**********" at bounding box center [355, 240] width 362 height 286
click at [466, 400] on button "Save & continue" at bounding box center [497, 402] width 75 height 17
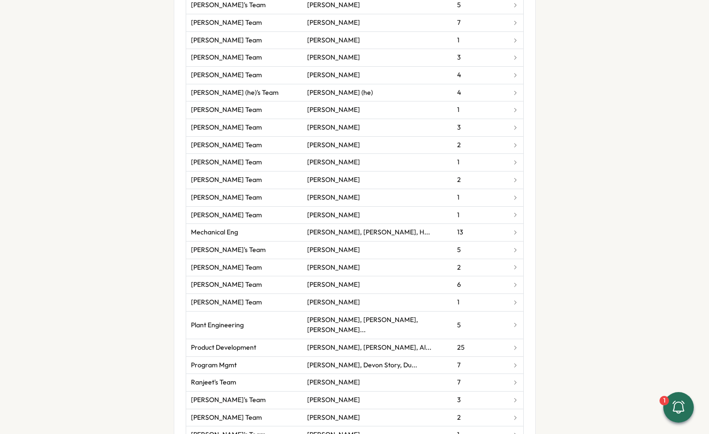
scroll to position [1508, 0]
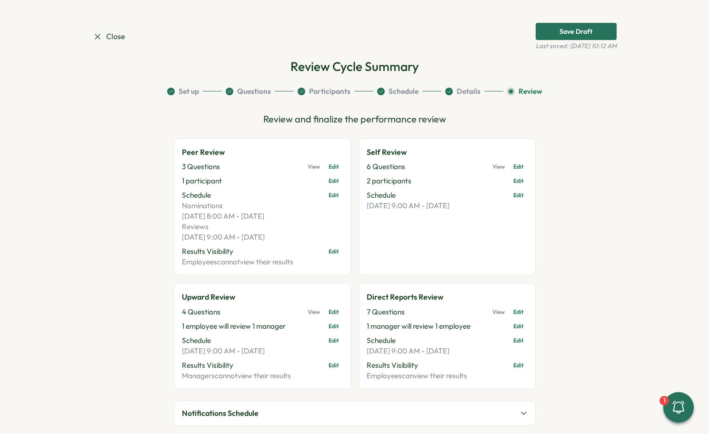
scroll to position [43, 0]
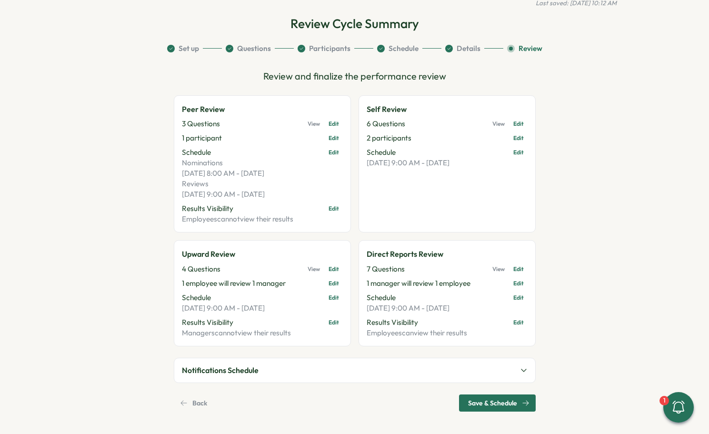
drag, startPoint x: 495, startPoint y: 402, endPoint x: 462, endPoint y: 358, distance: 54.7
click at [462, 359] on div "Review and finalize the performance review Peer Review 3 Questions View Edit 1 …" at bounding box center [355, 240] width 362 height 342
click at [486, 406] on span "Save & Schedule" at bounding box center [492, 403] width 49 height 16
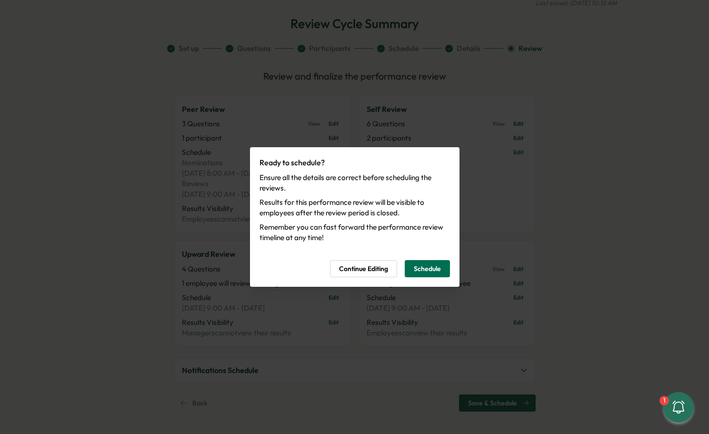
click at [440, 268] on span "Schedule" at bounding box center [427, 268] width 27 height 16
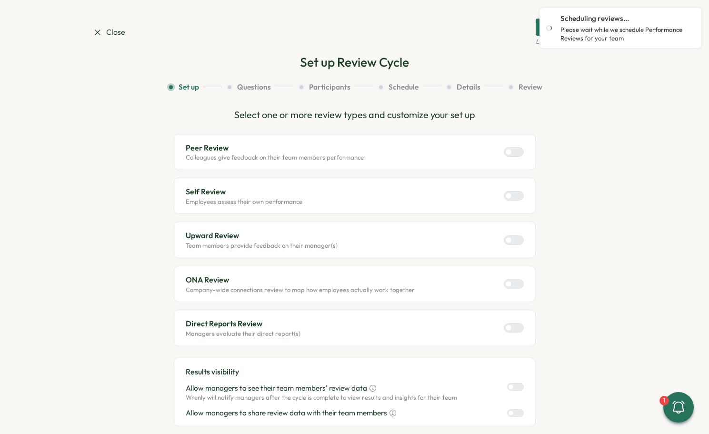
scroll to position [0, 0]
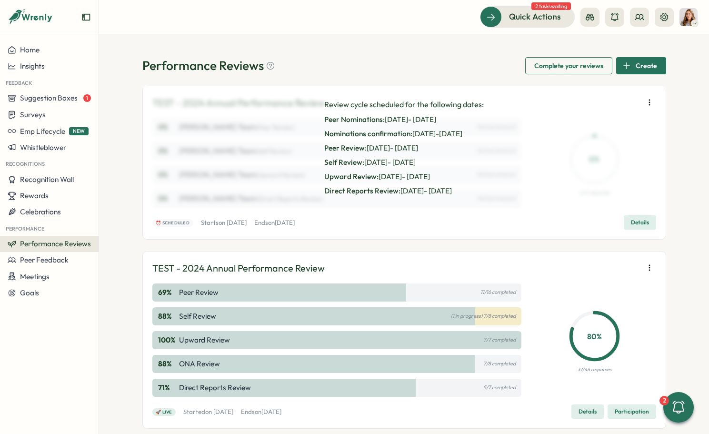
click at [633, 221] on span "Details" at bounding box center [640, 222] width 18 height 13
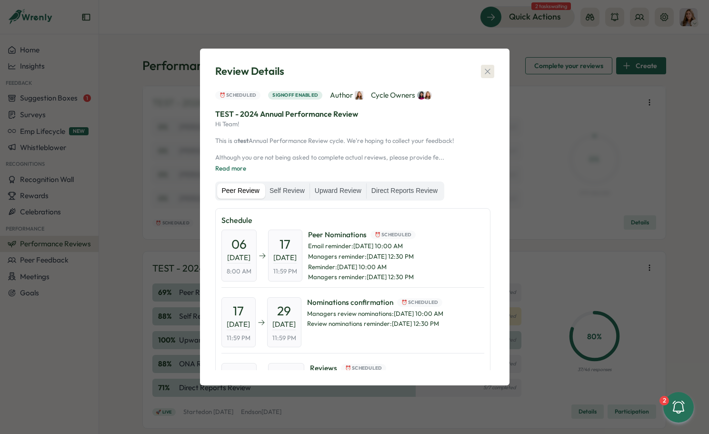
click at [486, 69] on icon "button" at bounding box center [488, 72] width 10 height 10
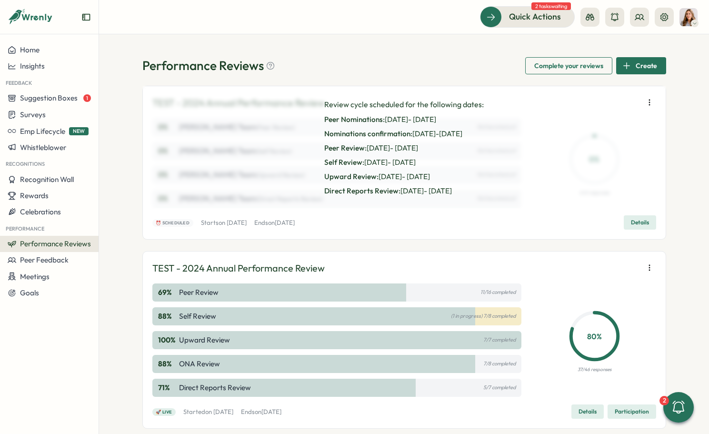
click at [646, 97] on button "button" at bounding box center [649, 102] width 13 height 13
click at [591, 148] on span "Launch next phase" at bounding box center [588, 152] width 60 height 9
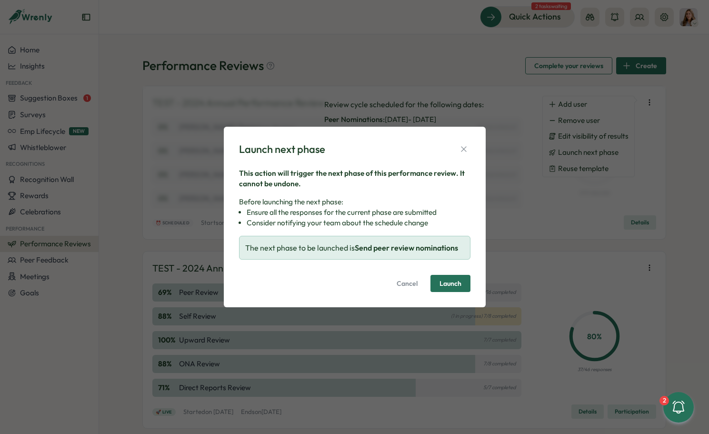
click at [447, 282] on span "Launch" at bounding box center [450, 283] width 22 height 7
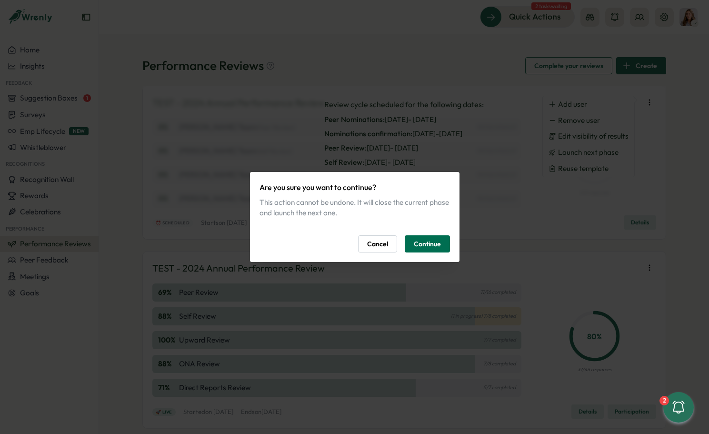
click at [433, 245] on span "Continue" at bounding box center [427, 244] width 27 height 16
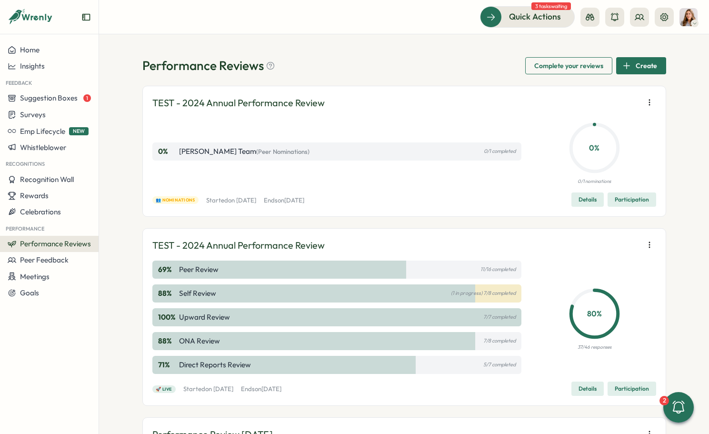
click at [647, 99] on icon "button" at bounding box center [650, 103] width 10 height 10
click at [602, 158] on button "Launch next phase" at bounding box center [588, 152] width 91 height 16
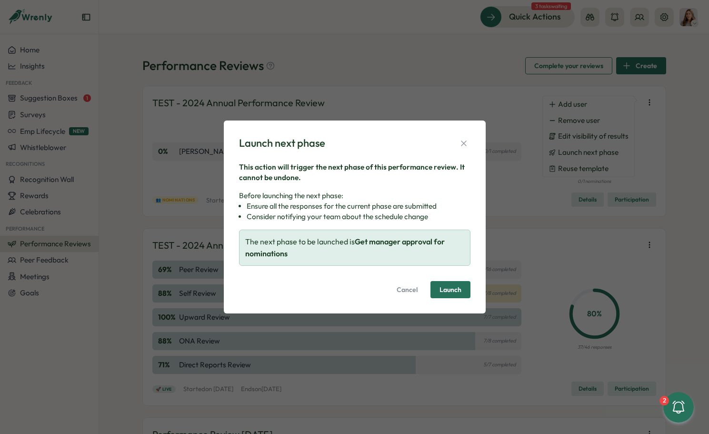
click at [446, 291] on span "Launch" at bounding box center [450, 289] width 22 height 7
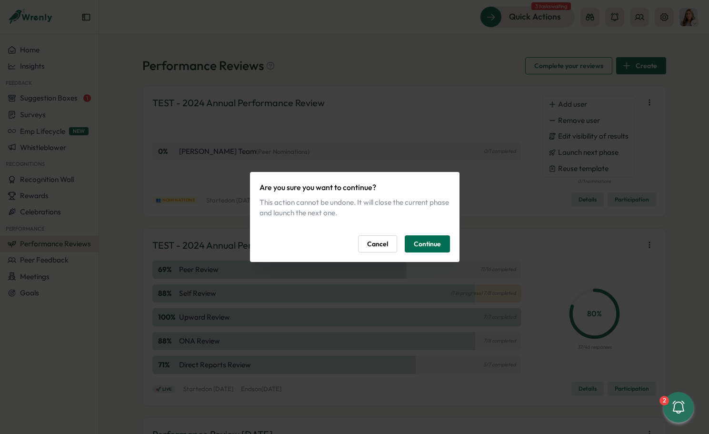
click at [426, 247] on span "Continue" at bounding box center [427, 244] width 27 height 16
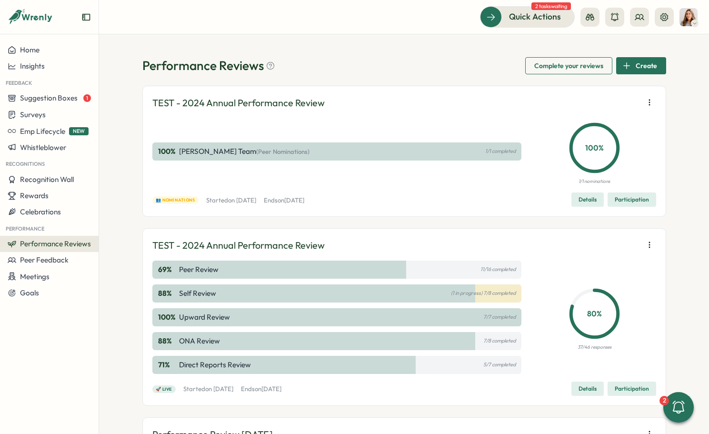
click at [645, 101] on icon "button" at bounding box center [650, 103] width 10 height 10
click at [594, 159] on button "Launch next phase" at bounding box center [588, 152] width 91 height 16
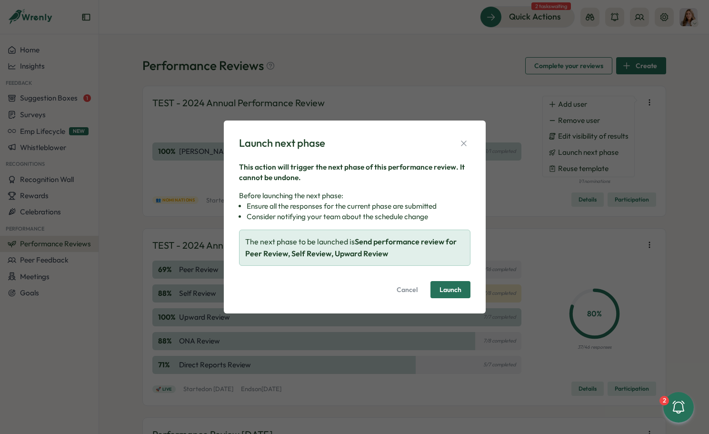
click at [456, 291] on span "Launch" at bounding box center [450, 289] width 22 height 7
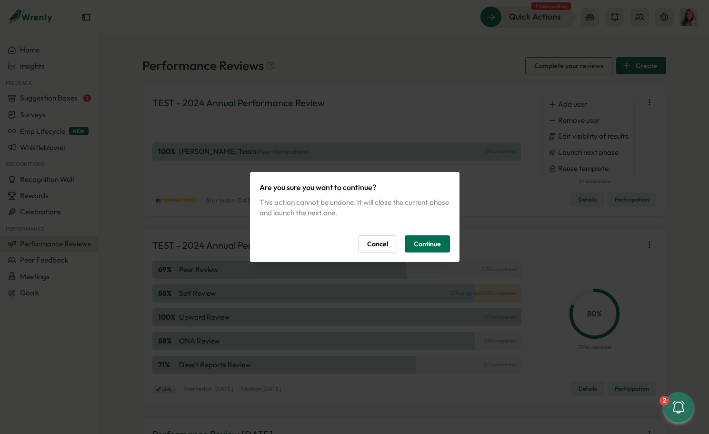
click at [436, 240] on span "Continue" at bounding box center [427, 244] width 27 height 16
